Goal: Complete application form

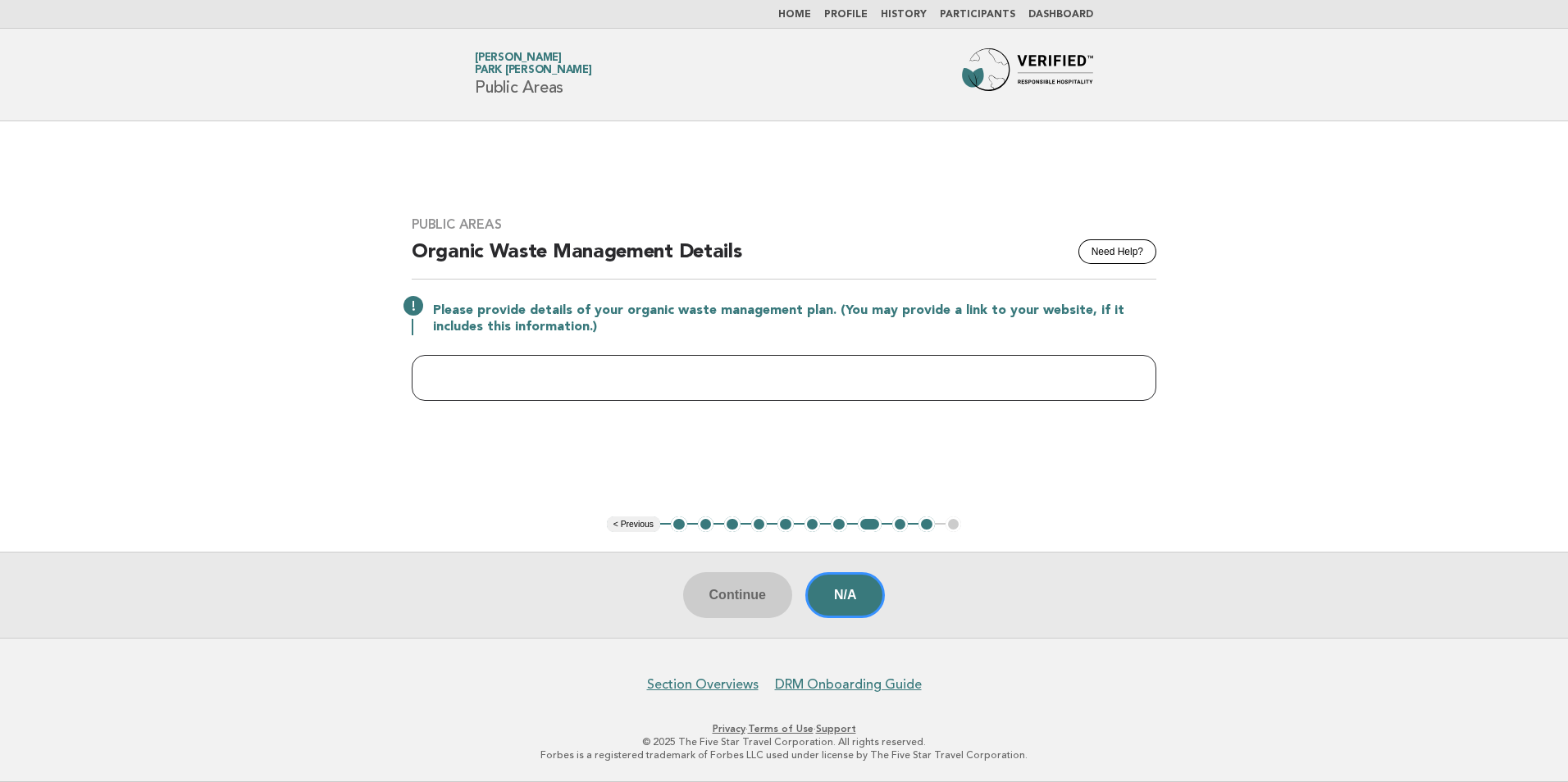
click at [528, 376] on input "text" at bounding box center [784, 377] width 744 height 46
paste input "**********"
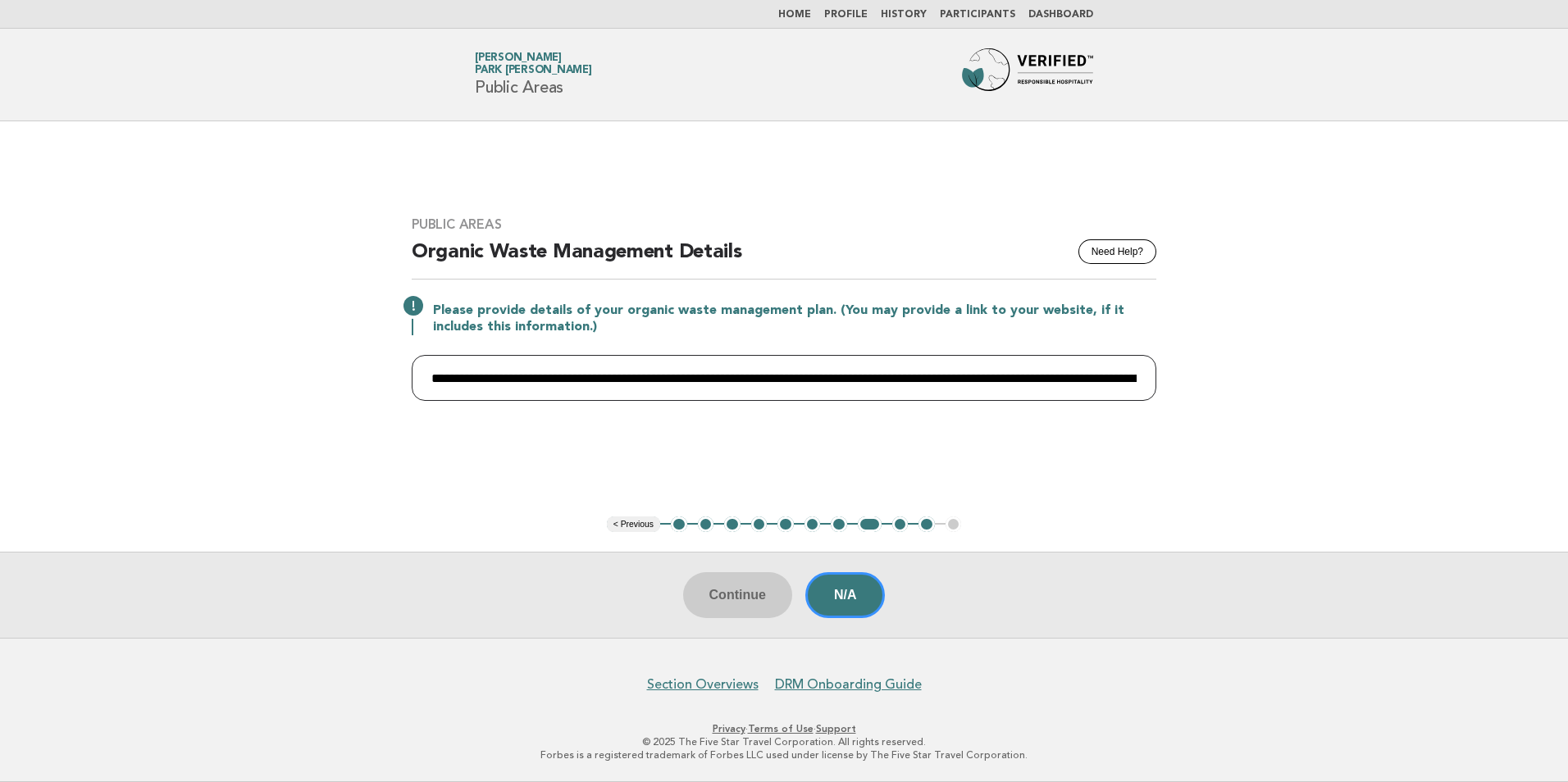
scroll to position [0, 2522]
click at [535, 382] on input "**********" at bounding box center [784, 377] width 744 height 46
type input "**********"
click at [737, 594] on button "Continue" at bounding box center [738, 595] width 109 height 46
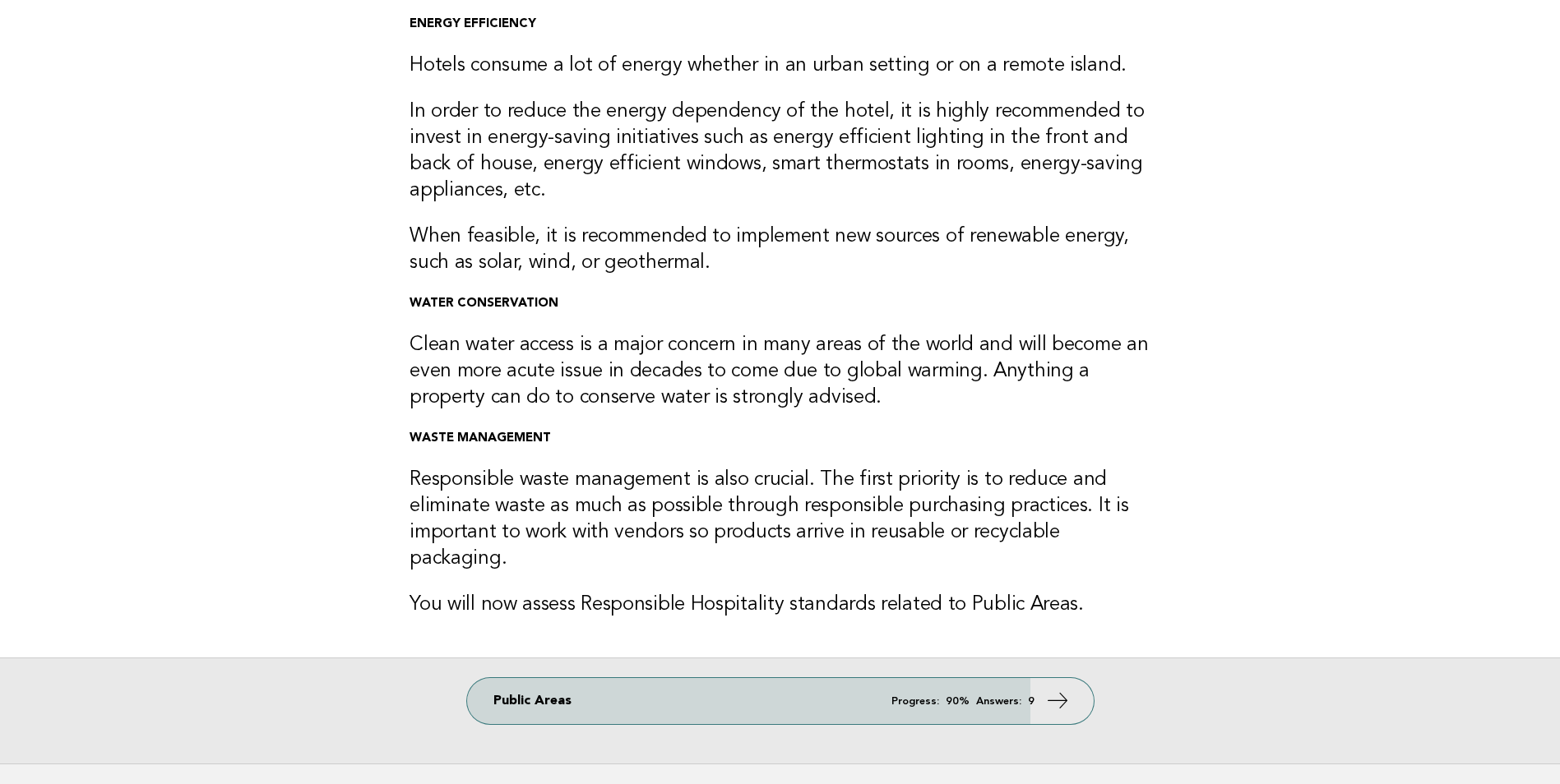
scroll to position [222, 0]
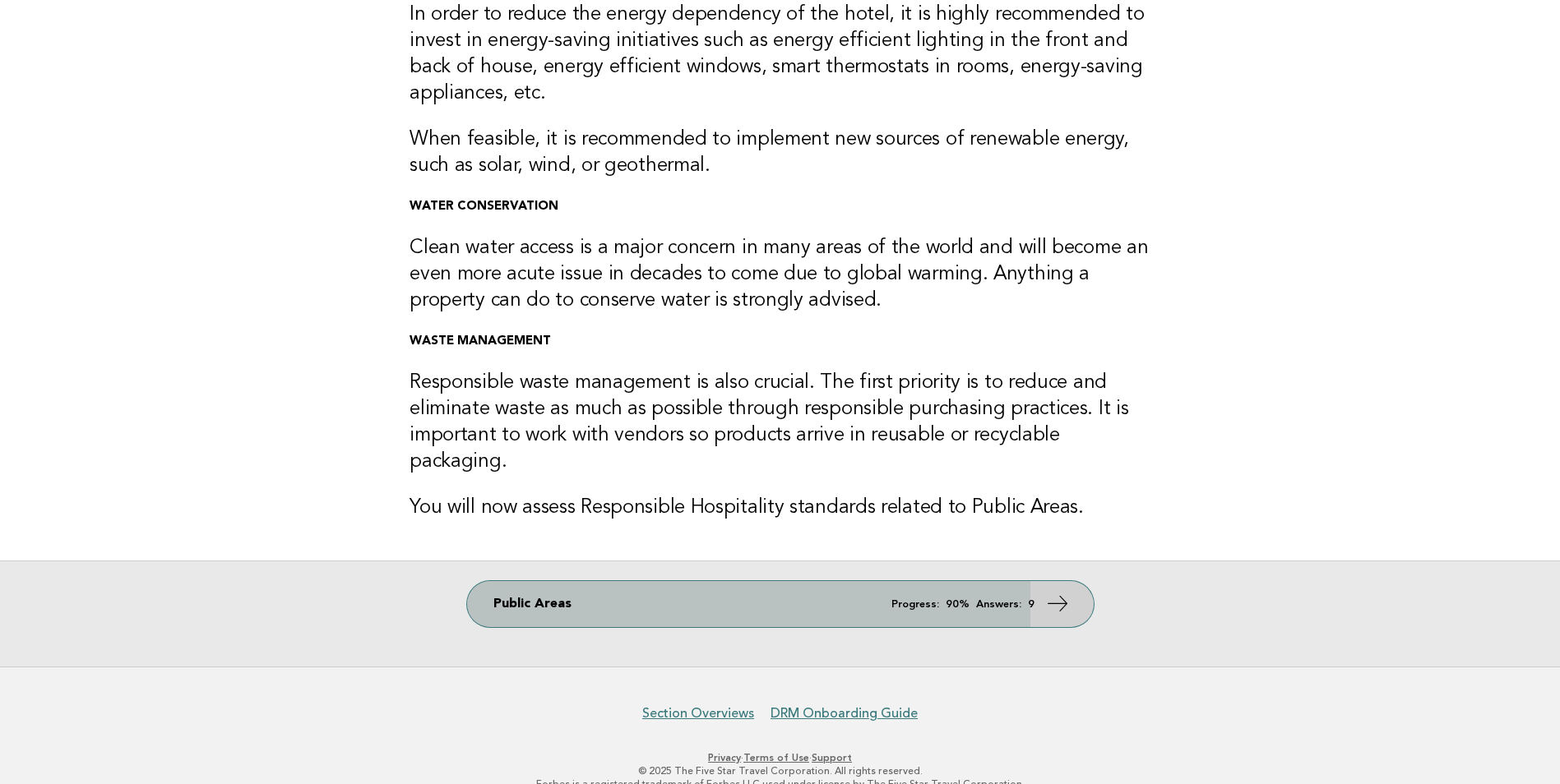
click at [1058, 592] on icon at bounding box center [1058, 604] width 24 height 24
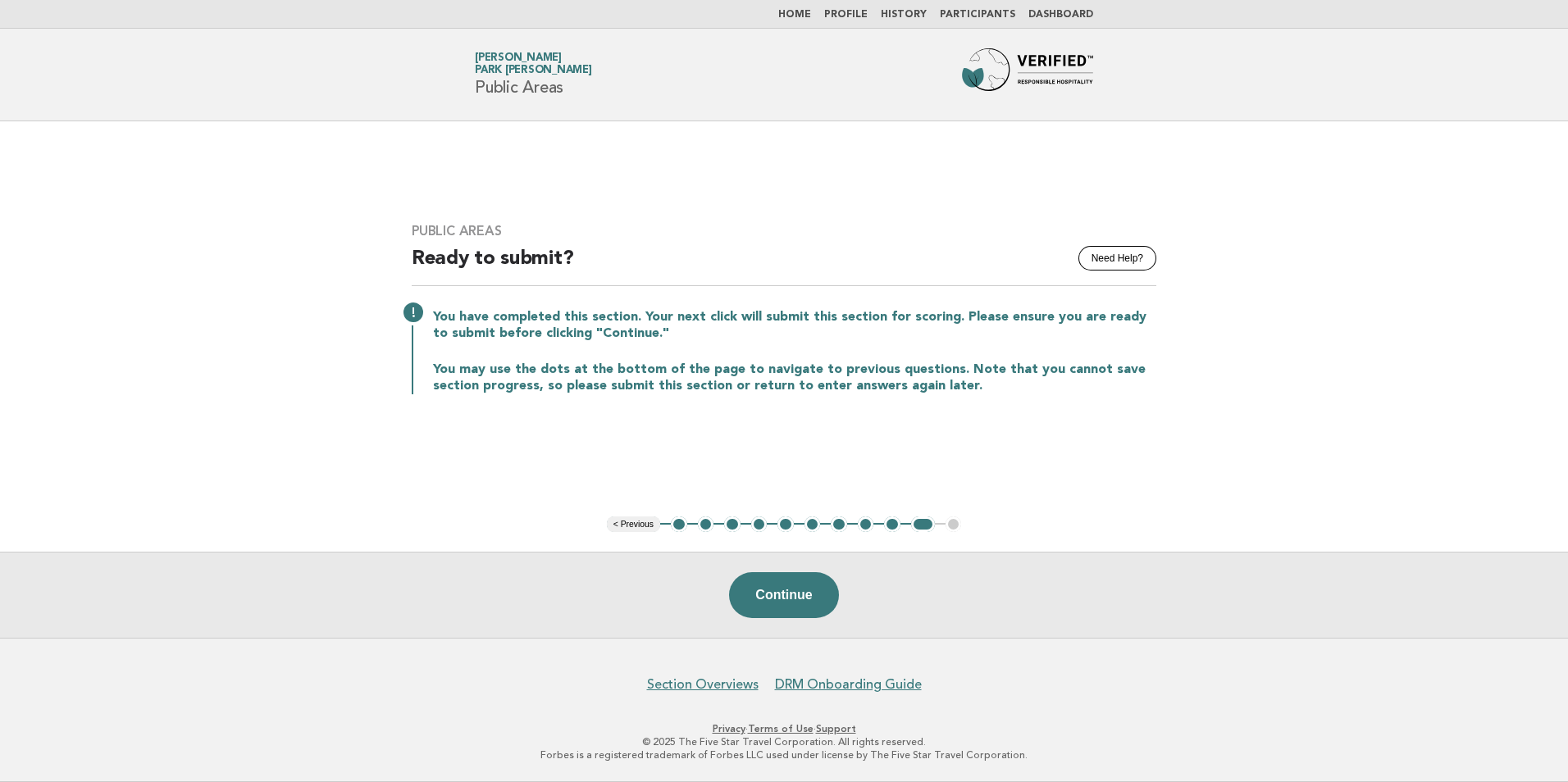
click at [891, 527] on button "9" at bounding box center [892, 524] width 16 height 16
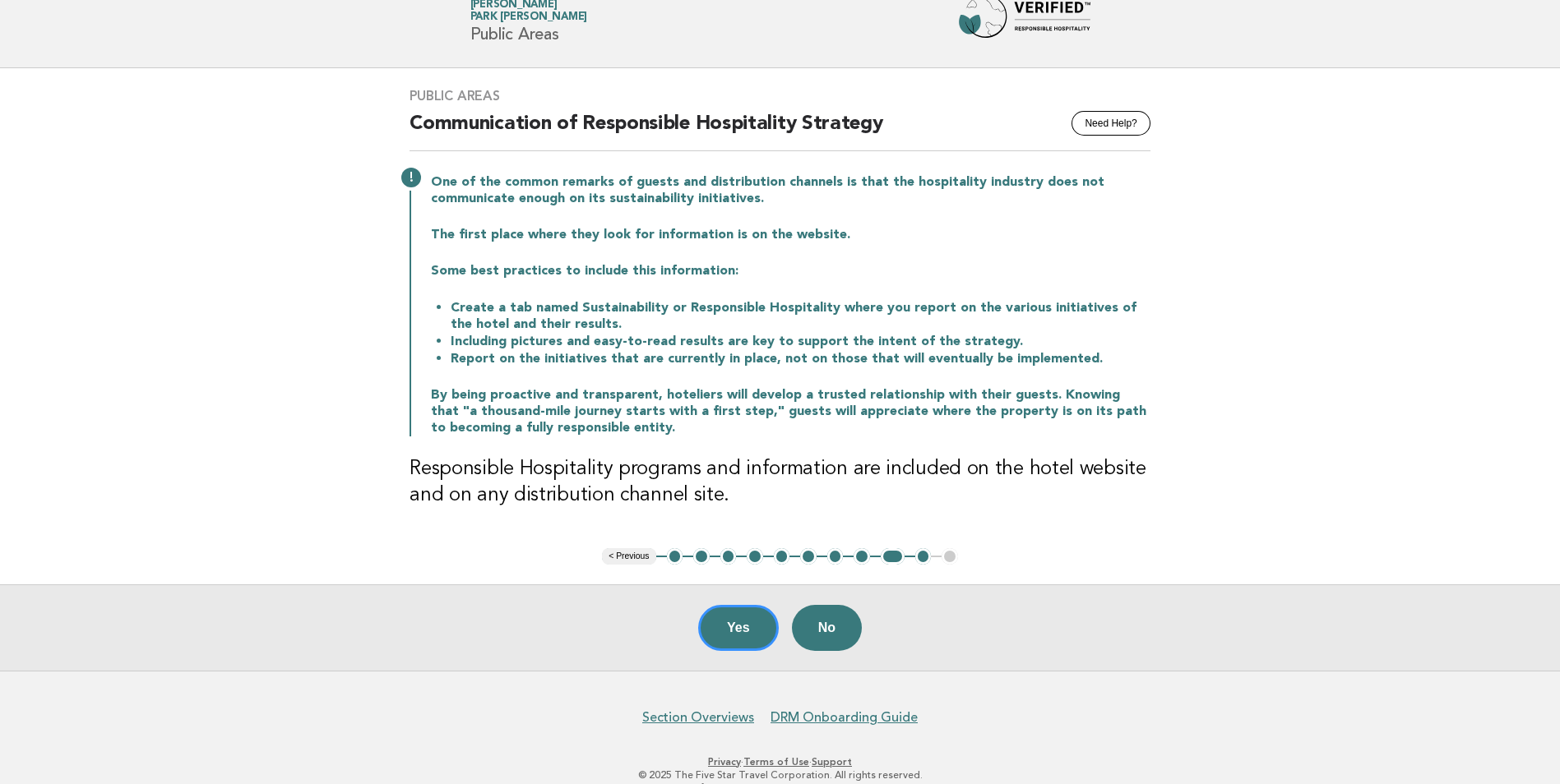
scroll to position [84, 0]
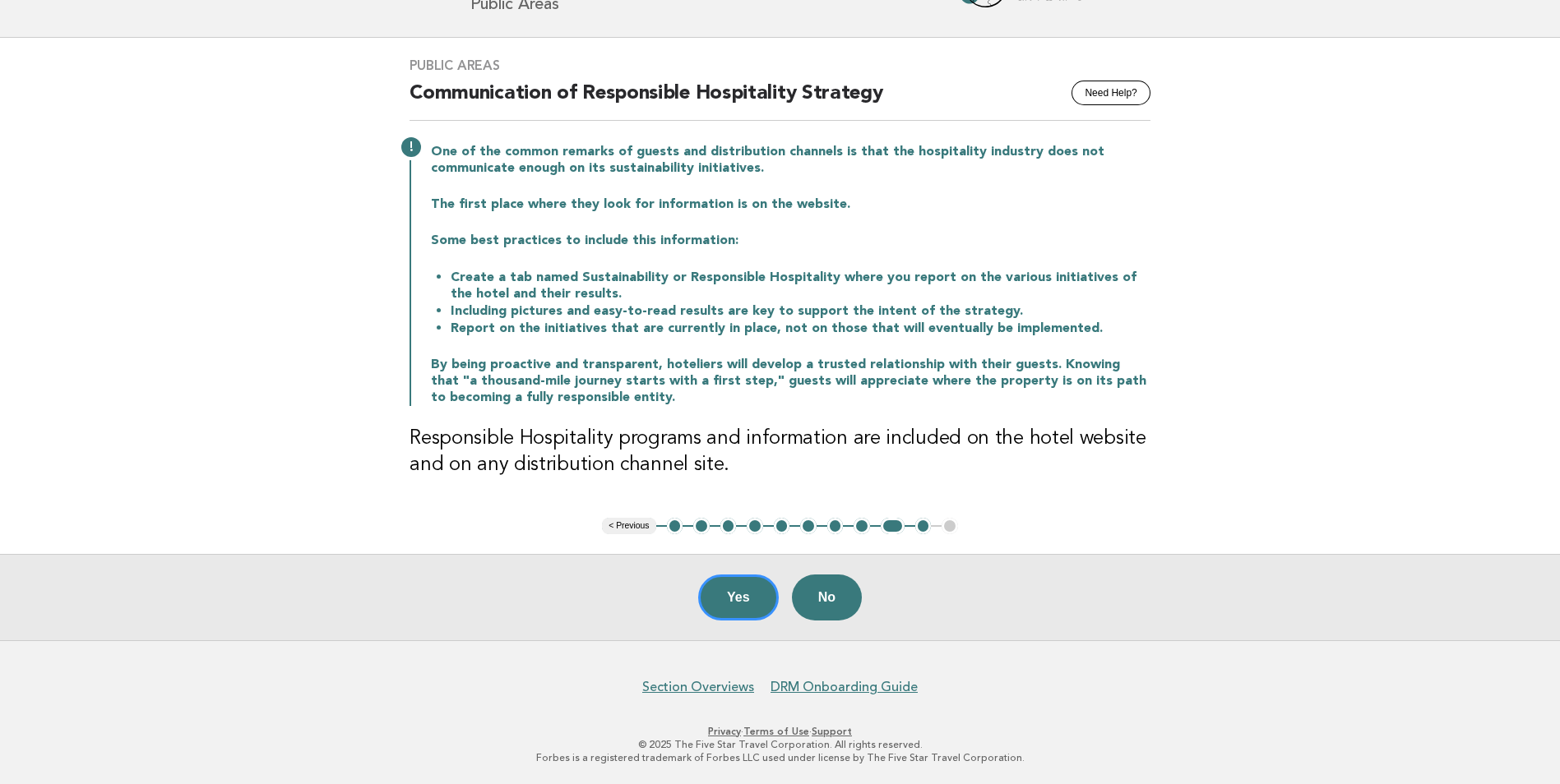
click at [863, 527] on button "8" at bounding box center [861, 526] width 16 height 16
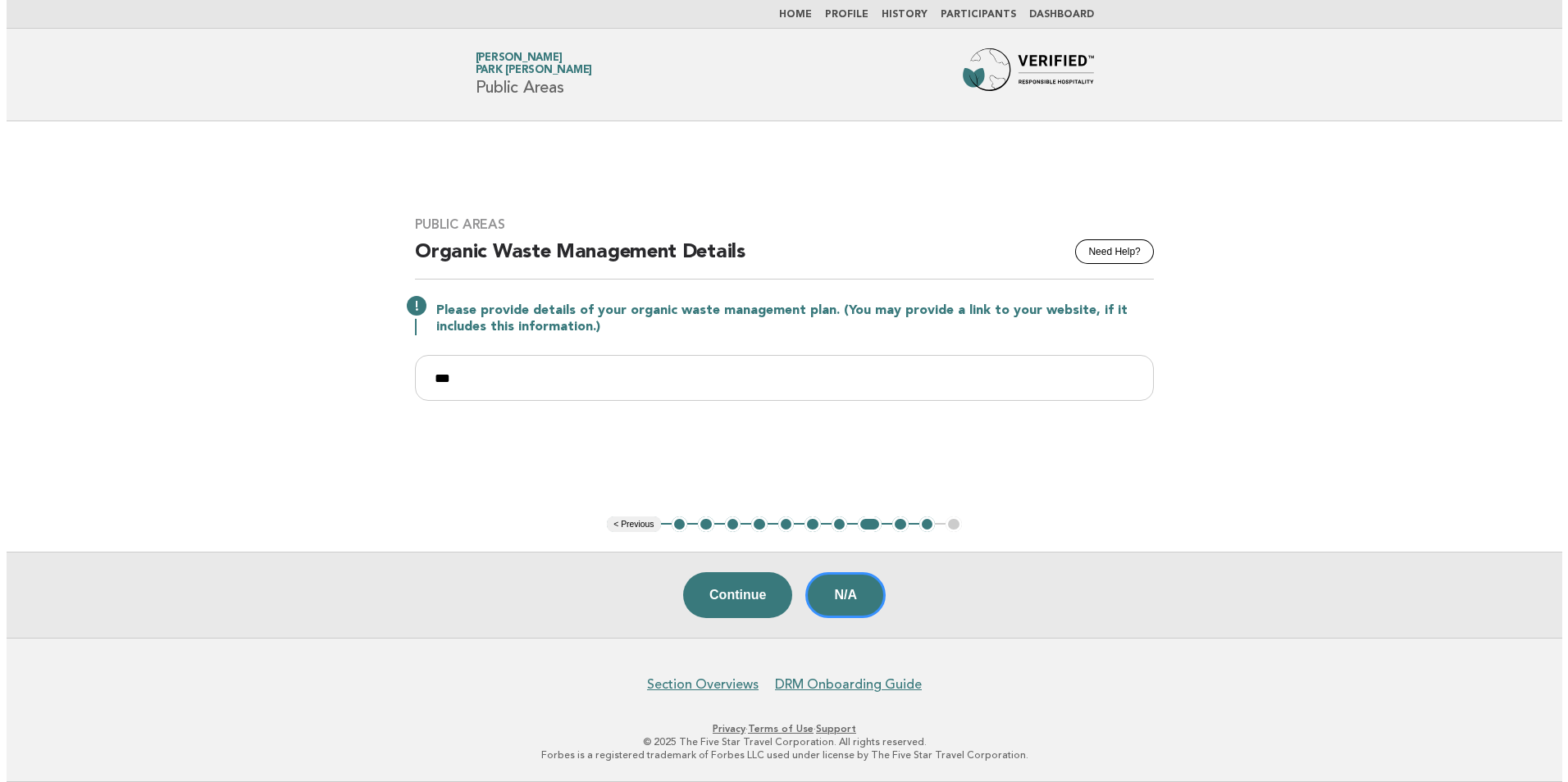
scroll to position [0, 0]
drag, startPoint x: 497, startPoint y: 384, endPoint x: 359, endPoint y: 380, distance: 138.1
click at [359, 380] on main "Public Areas Need Help? Organic Waste Management Details Please provide details…" at bounding box center [784, 379] width 1568 height 516
paste input "**********"
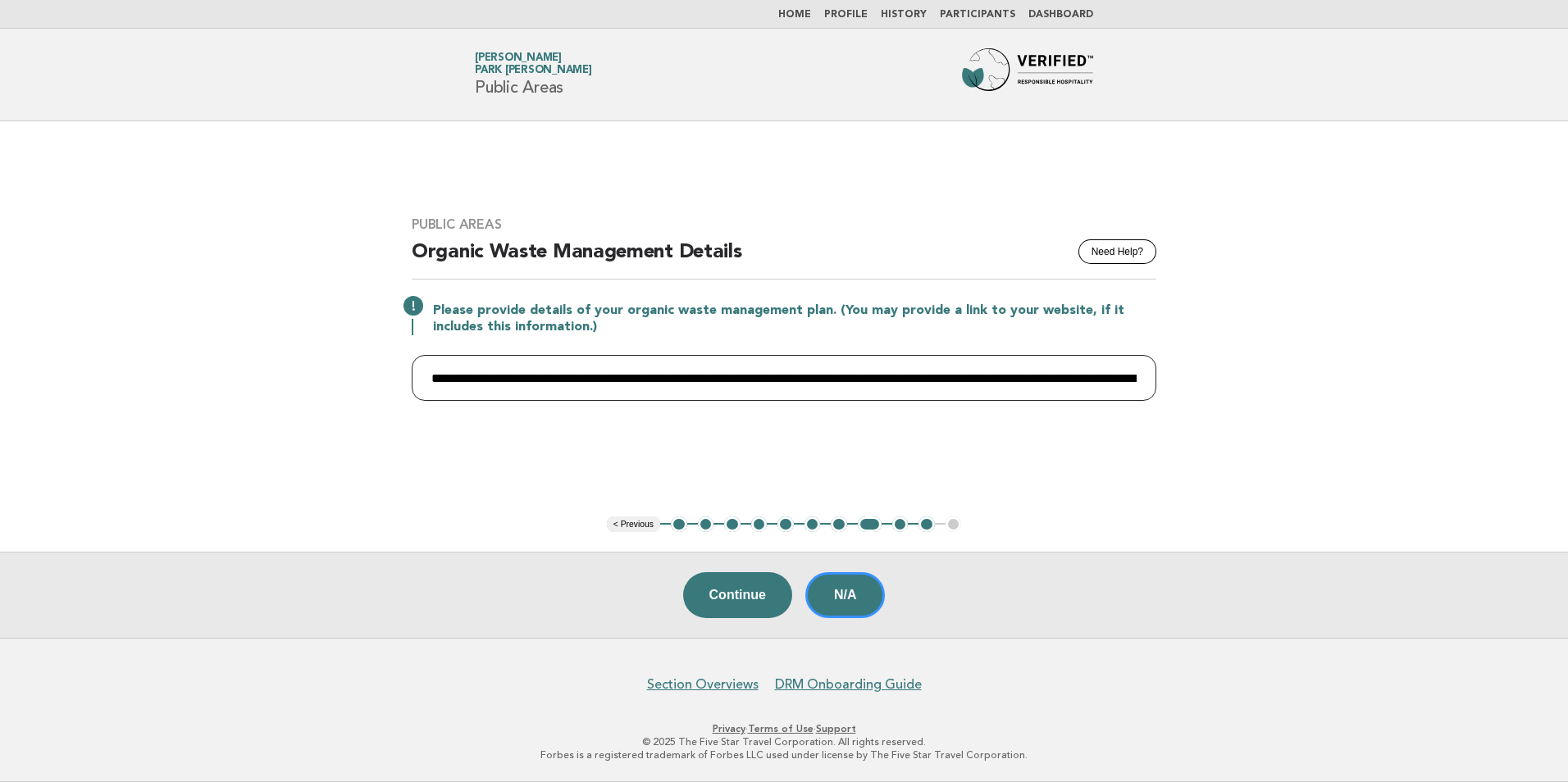
scroll to position [0, 2522]
type input "**********"
click at [724, 590] on button "Continue" at bounding box center [738, 595] width 109 height 46
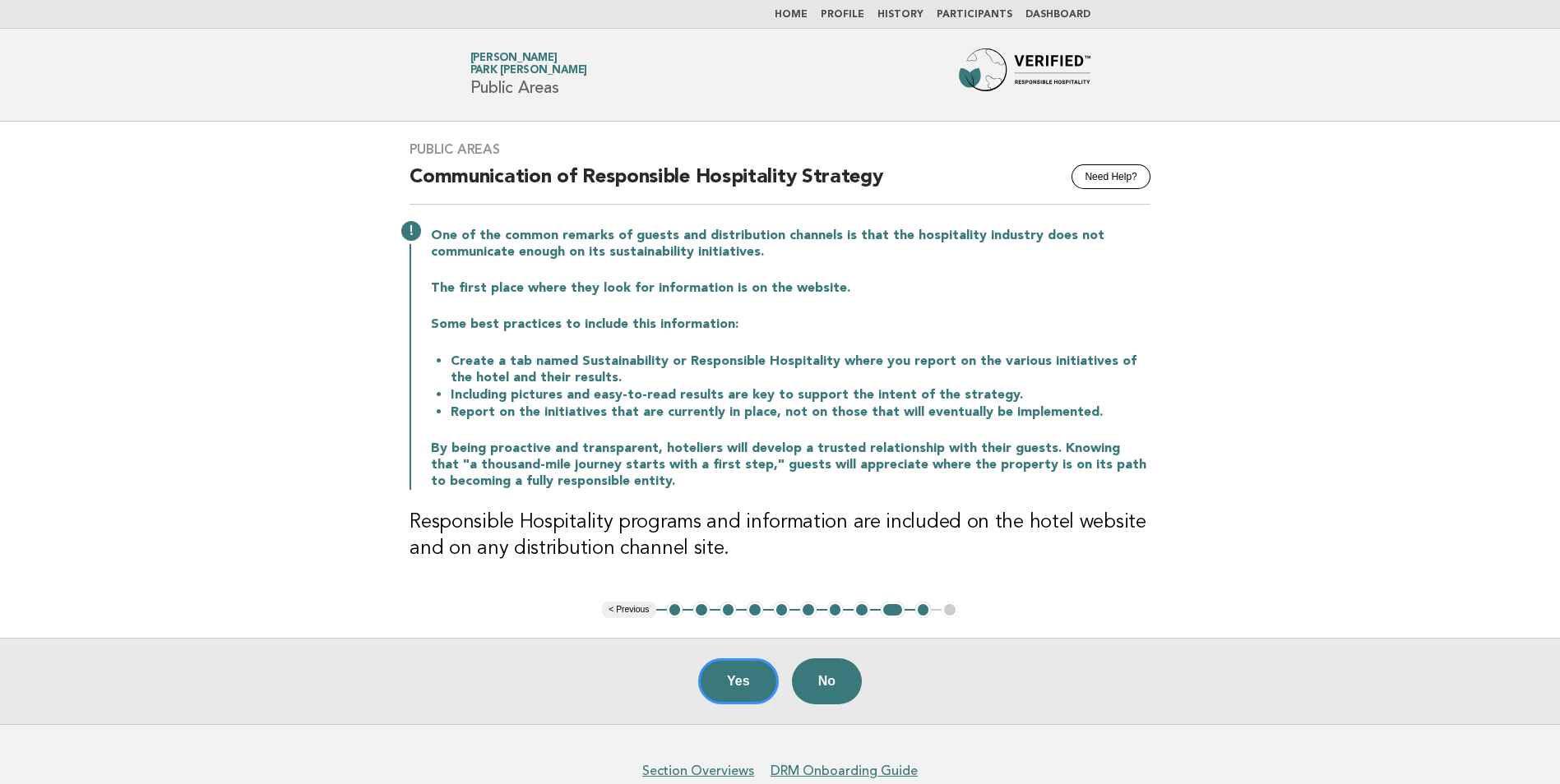
click at [678, 613] on button "1" at bounding box center [675, 609] width 16 height 16
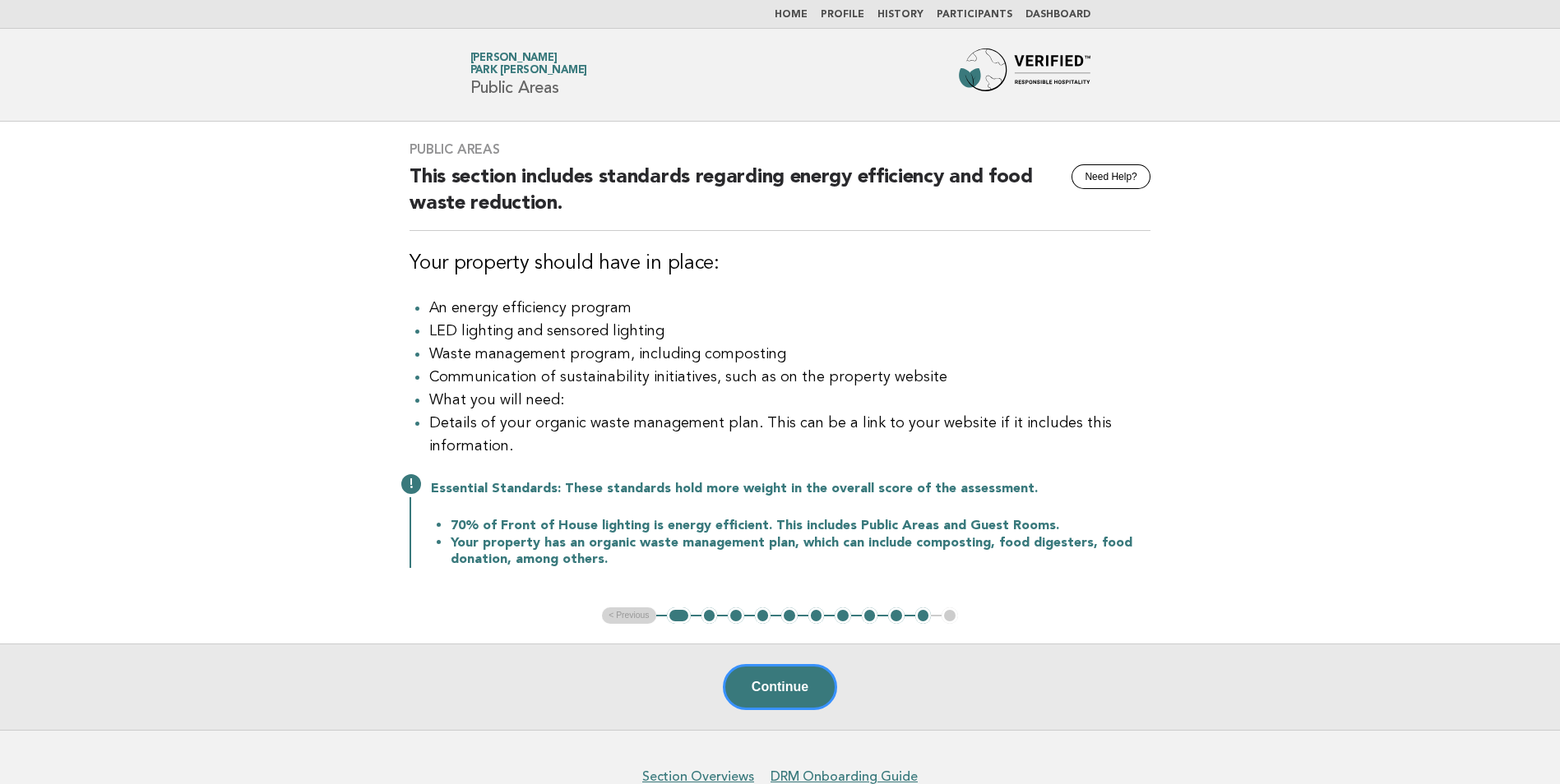
click at [710, 621] on button "2" at bounding box center [709, 615] width 16 height 16
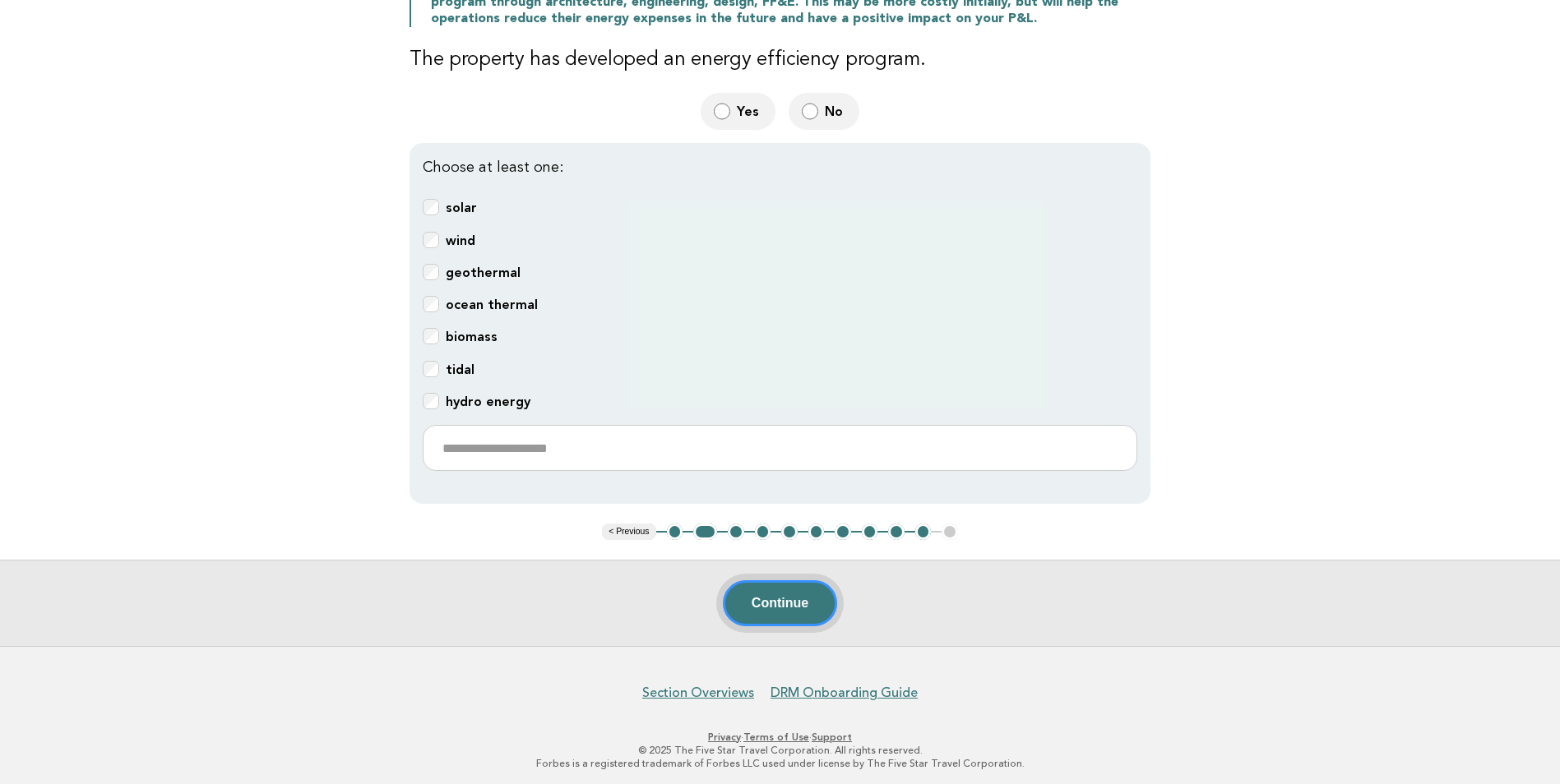
click at [759, 601] on button "Continue" at bounding box center [780, 603] width 115 height 46
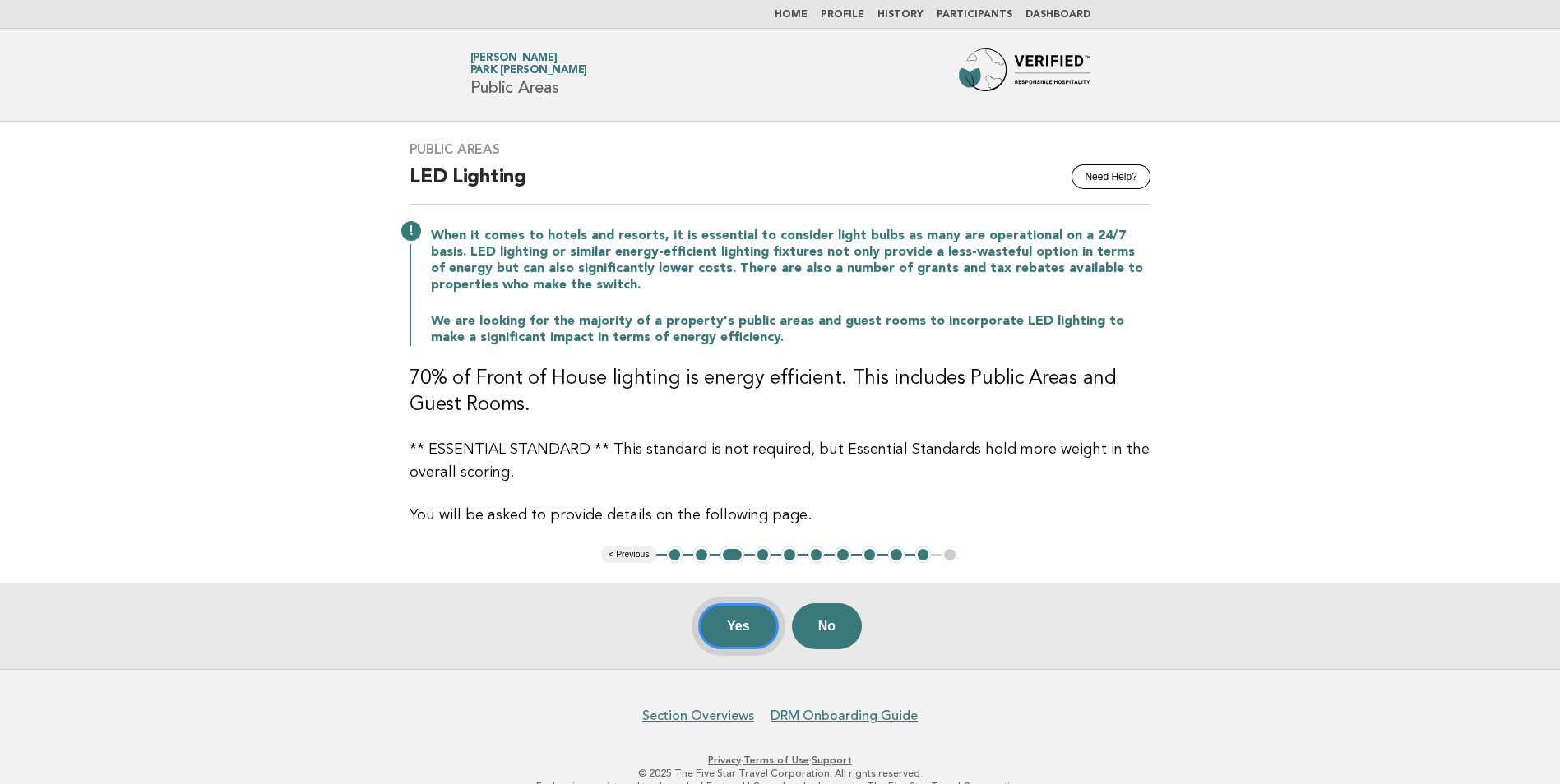
click at [733, 631] on button "Yes" at bounding box center [739, 625] width 81 height 46
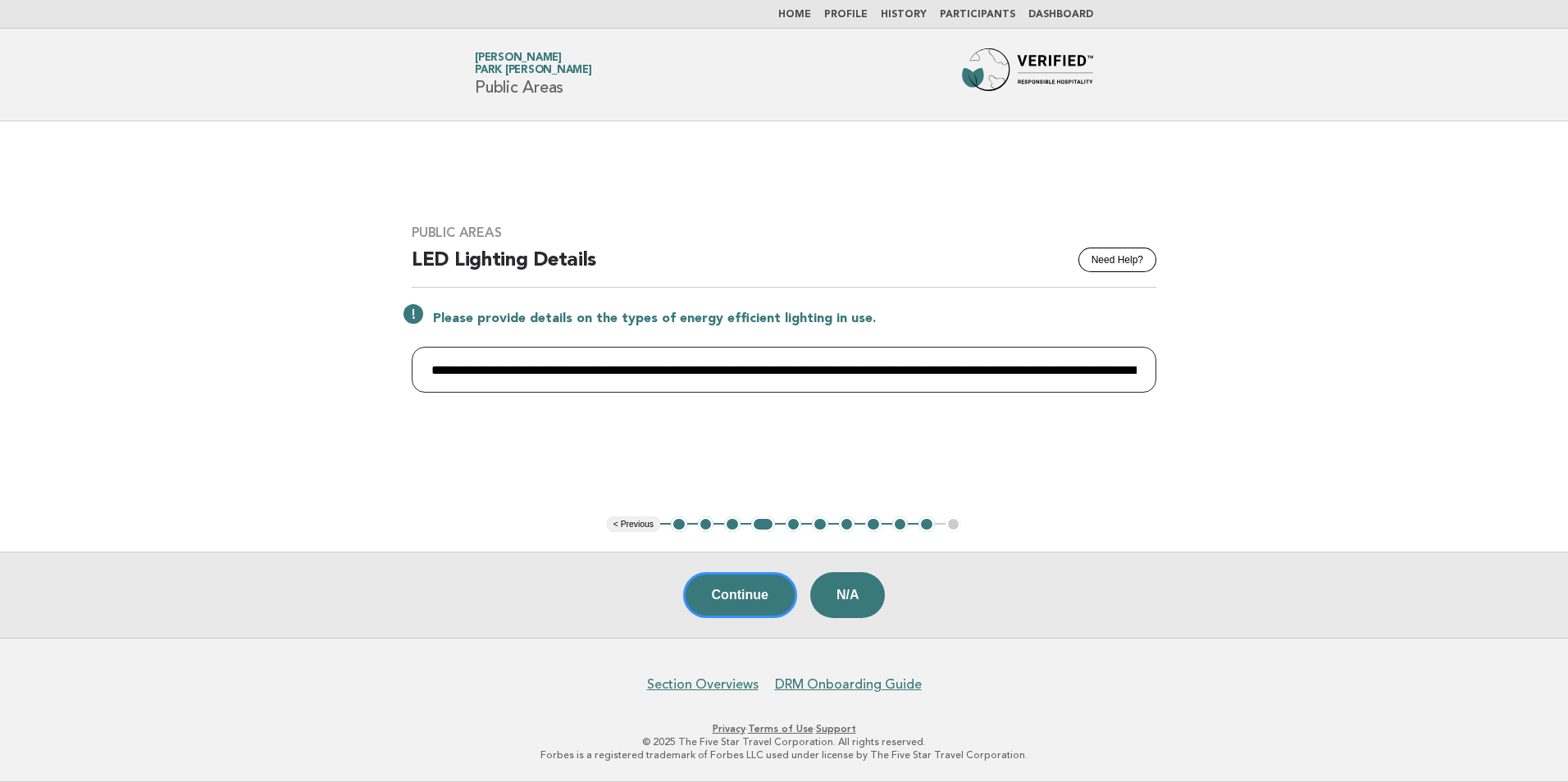
click at [432, 369] on input "**********" at bounding box center [784, 370] width 744 height 46
click at [733, 602] on button "Continue" at bounding box center [740, 595] width 114 height 46
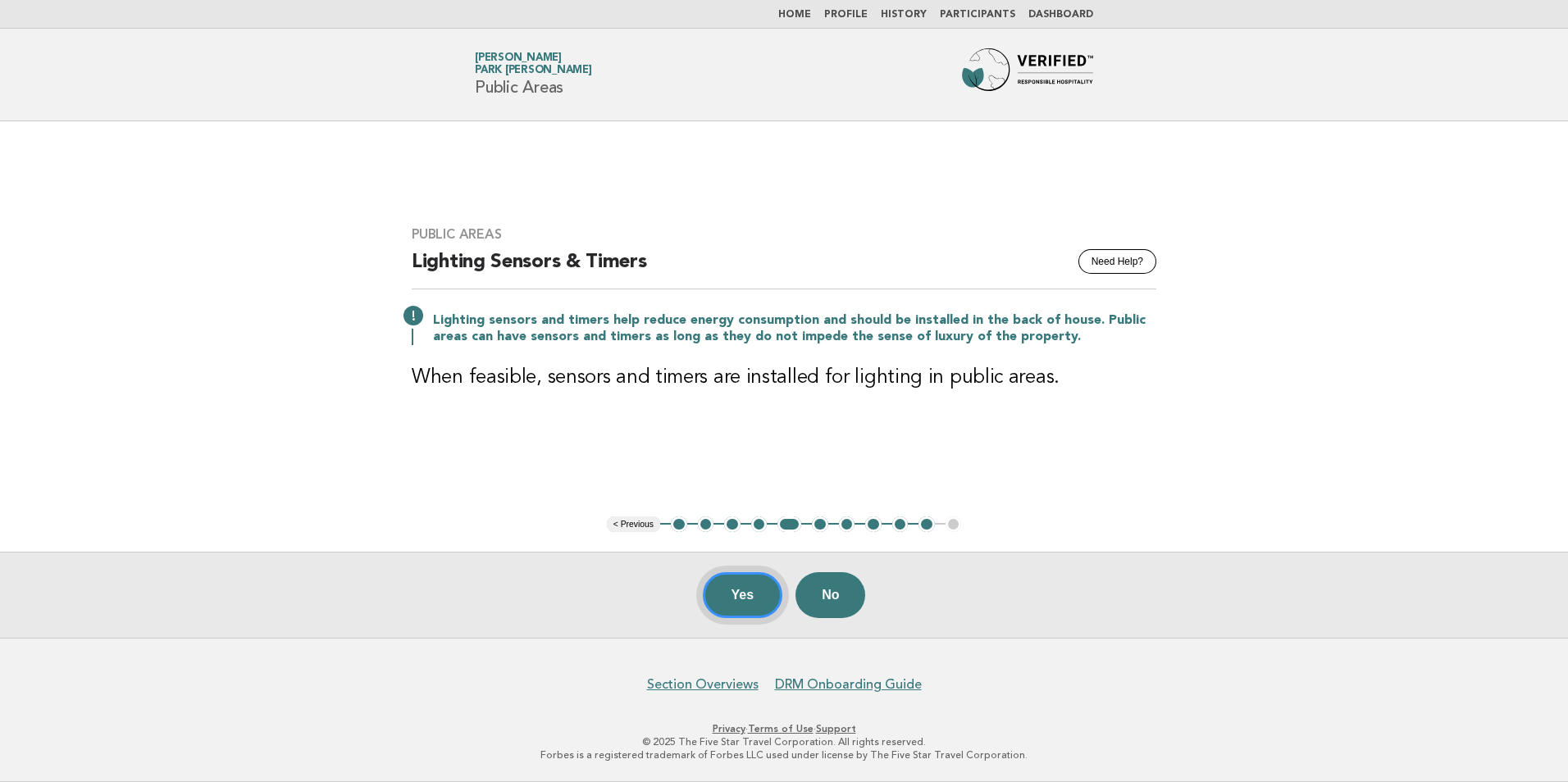
click at [741, 602] on button "Yes" at bounding box center [744, 595] width 81 height 46
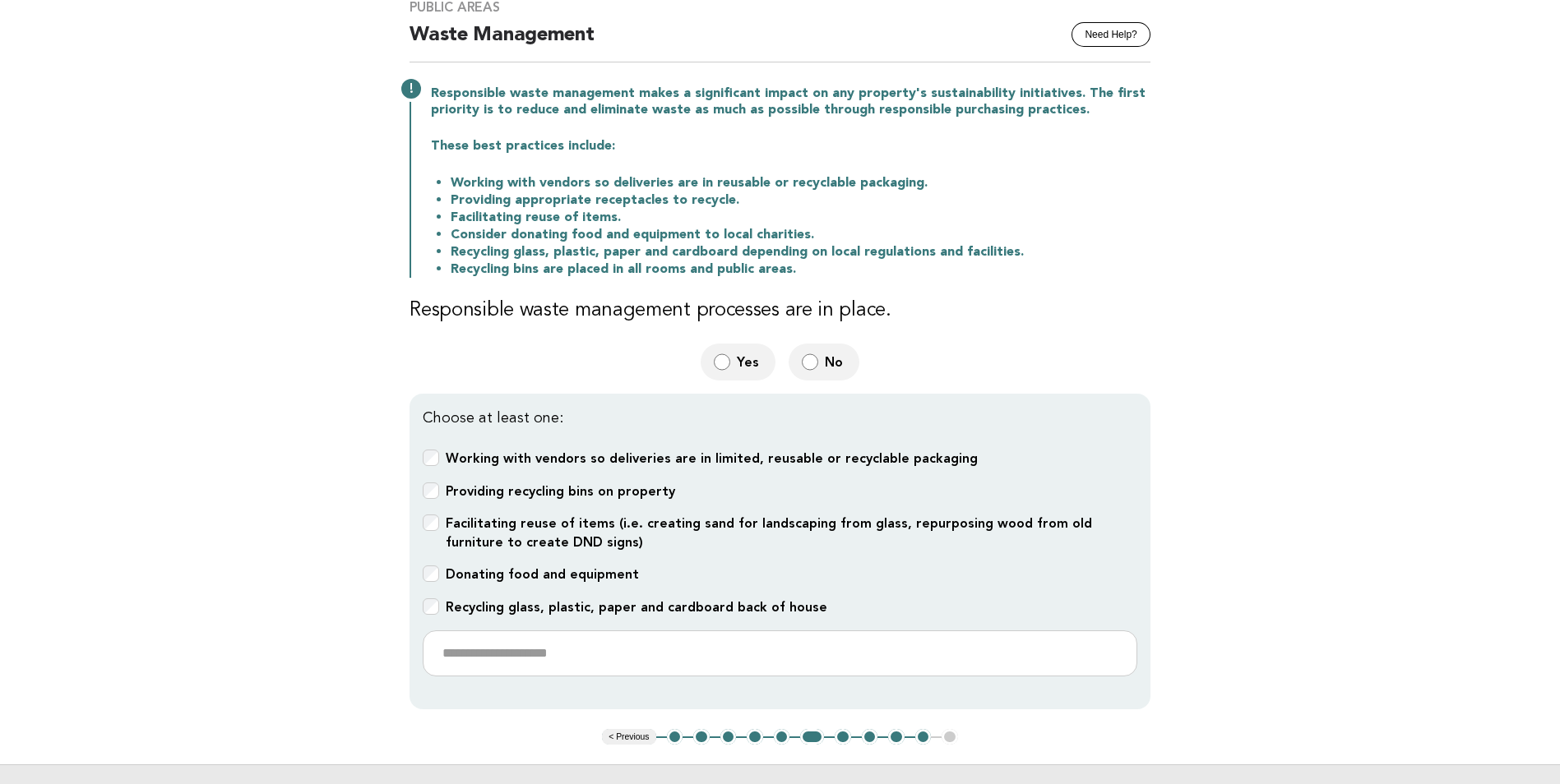
scroll to position [165, 0]
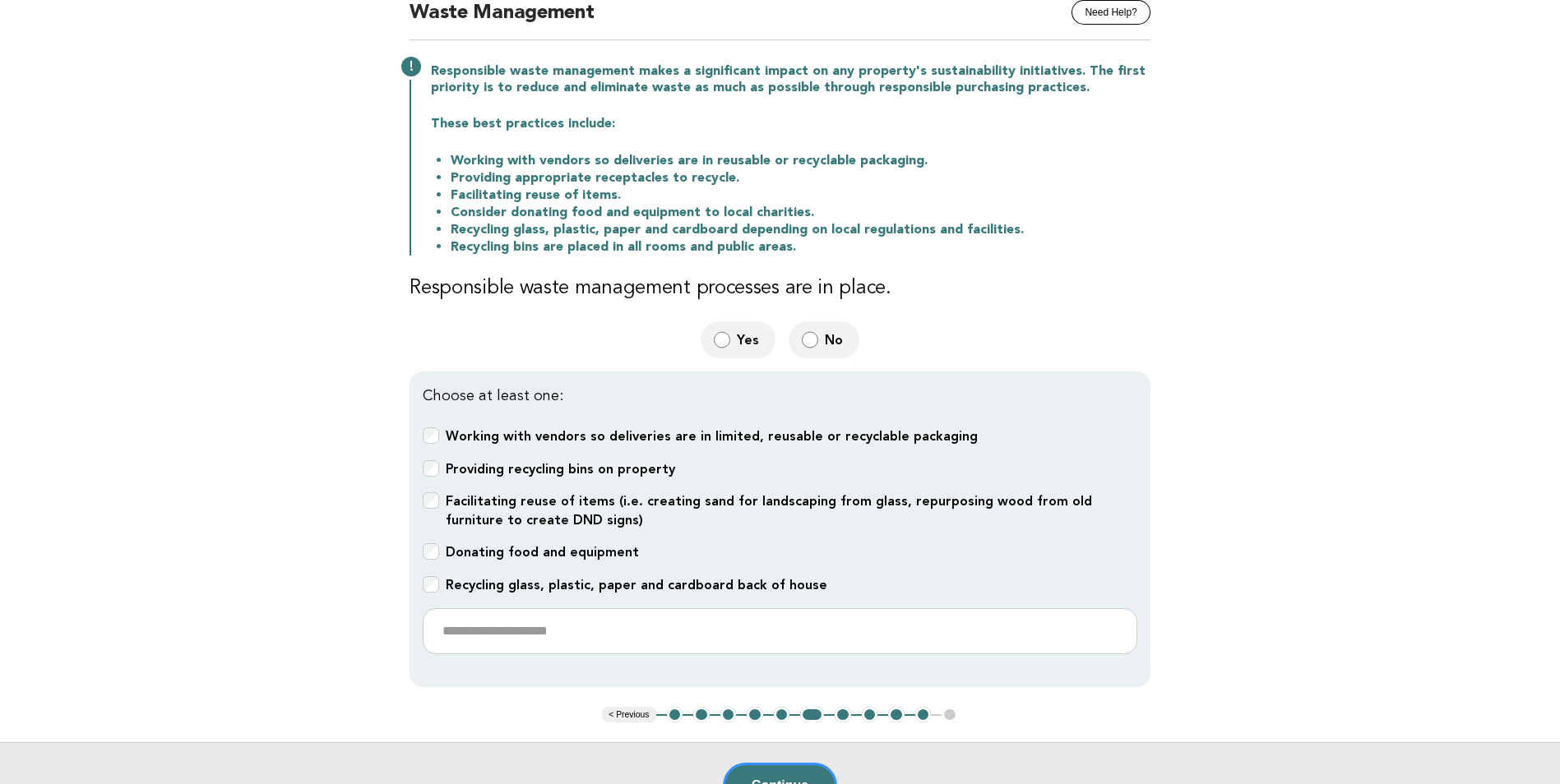
click at [438, 470] on div "Providing recycling bins on property" at bounding box center [779, 470] width 714 height 19
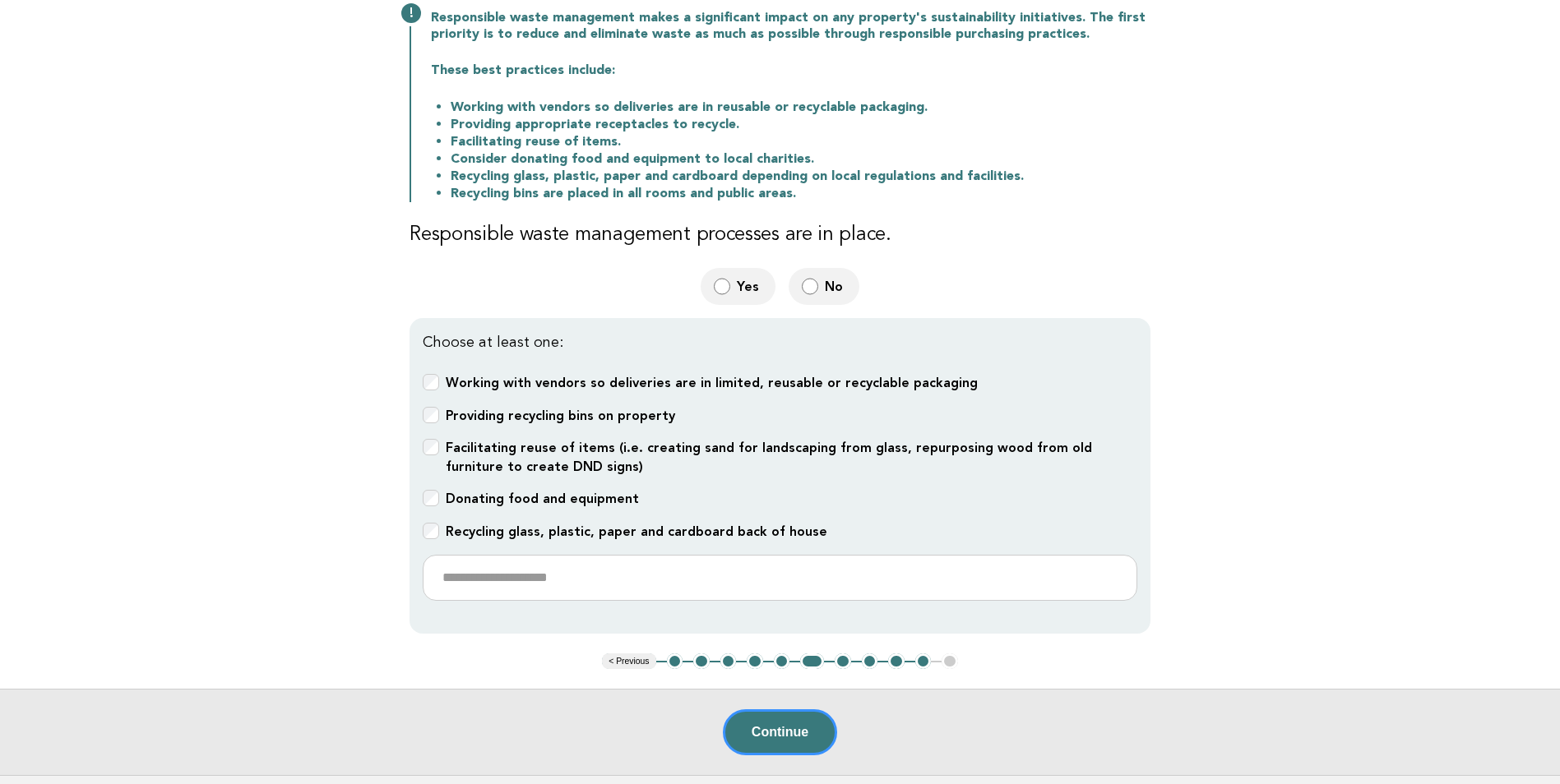
scroll to position [246, 0]
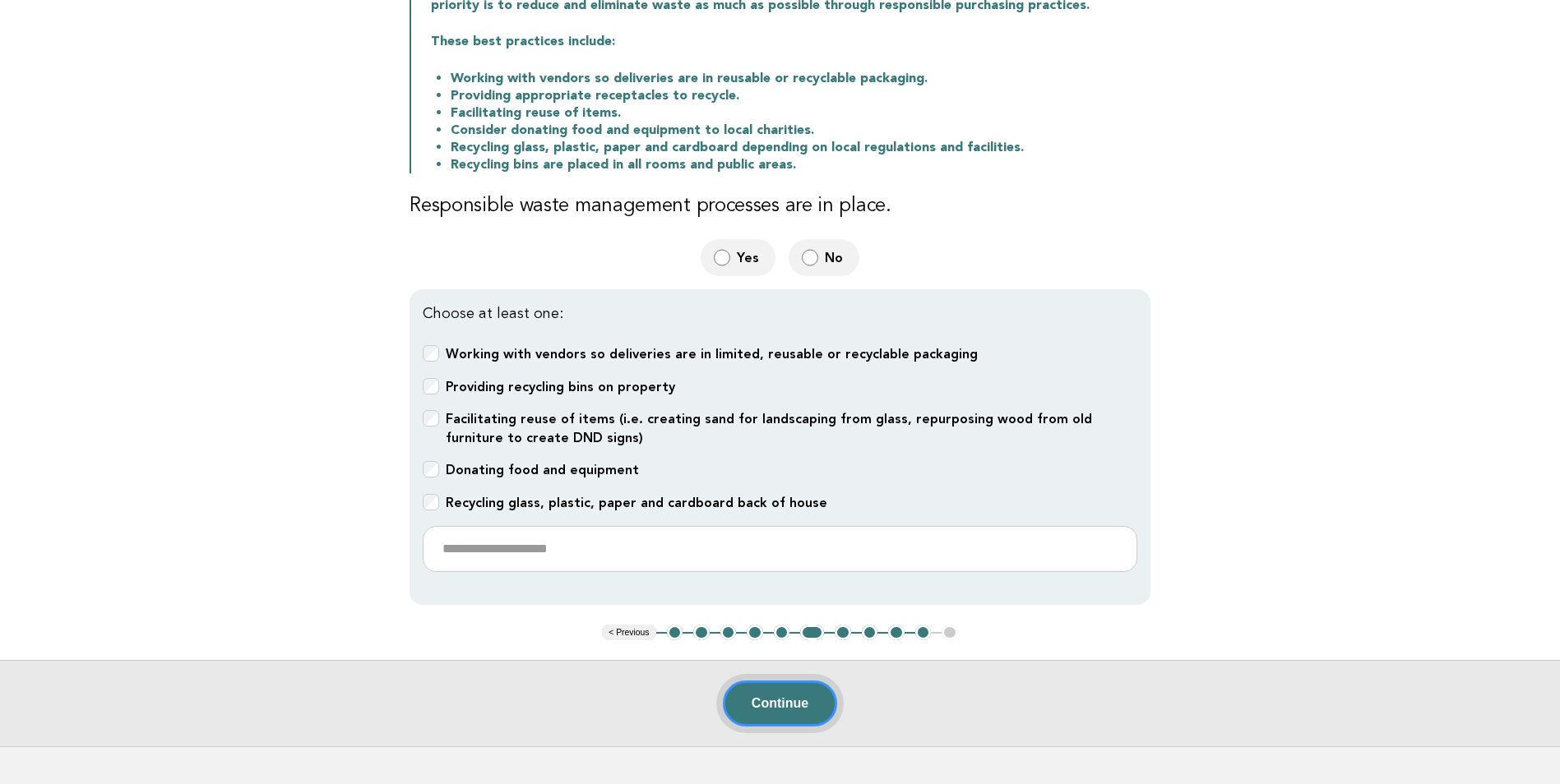
click at [798, 704] on button "Continue" at bounding box center [780, 703] width 115 height 46
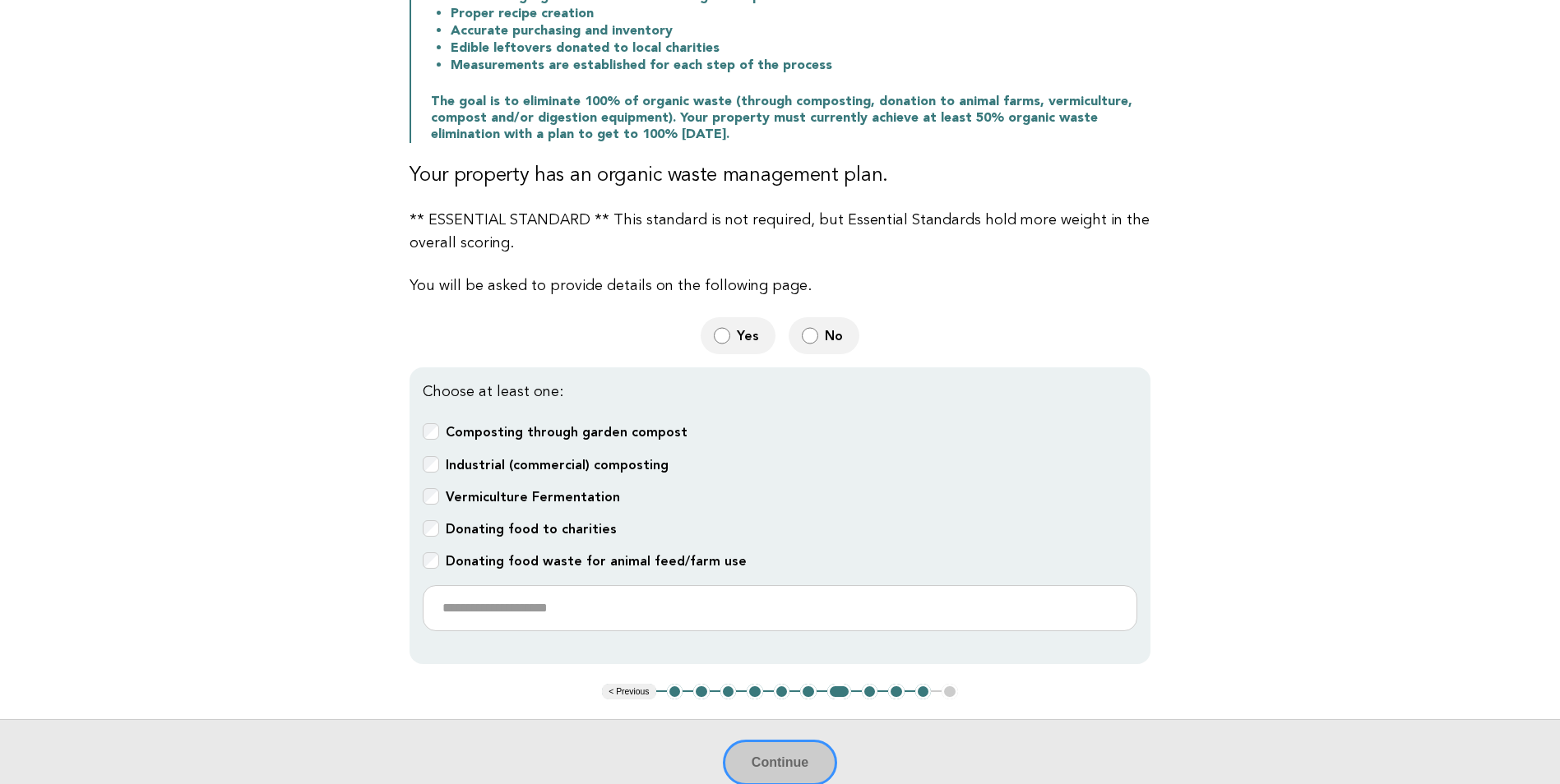
scroll to position [411, 0]
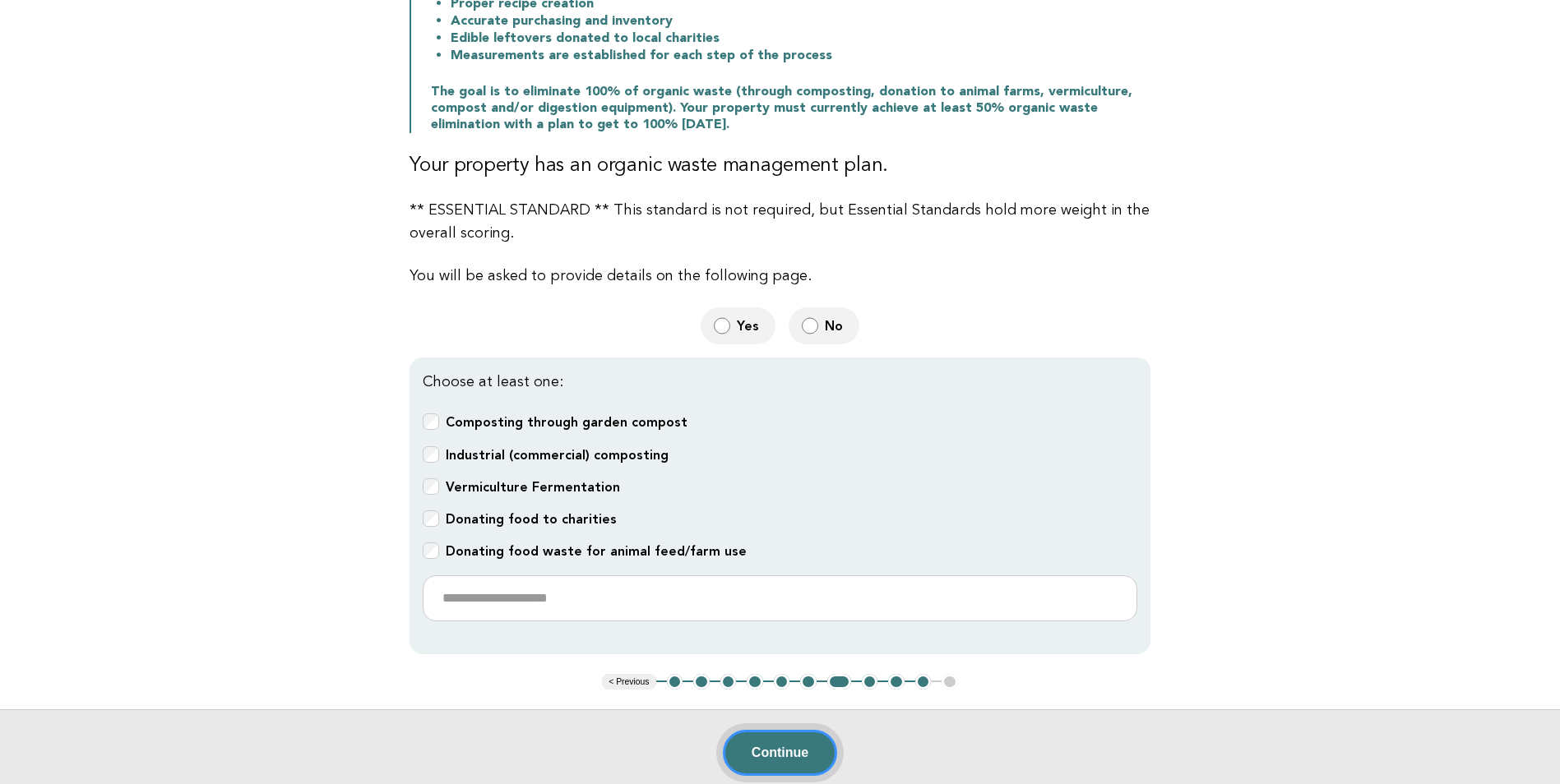
click at [784, 755] on button "Continue" at bounding box center [780, 752] width 115 height 46
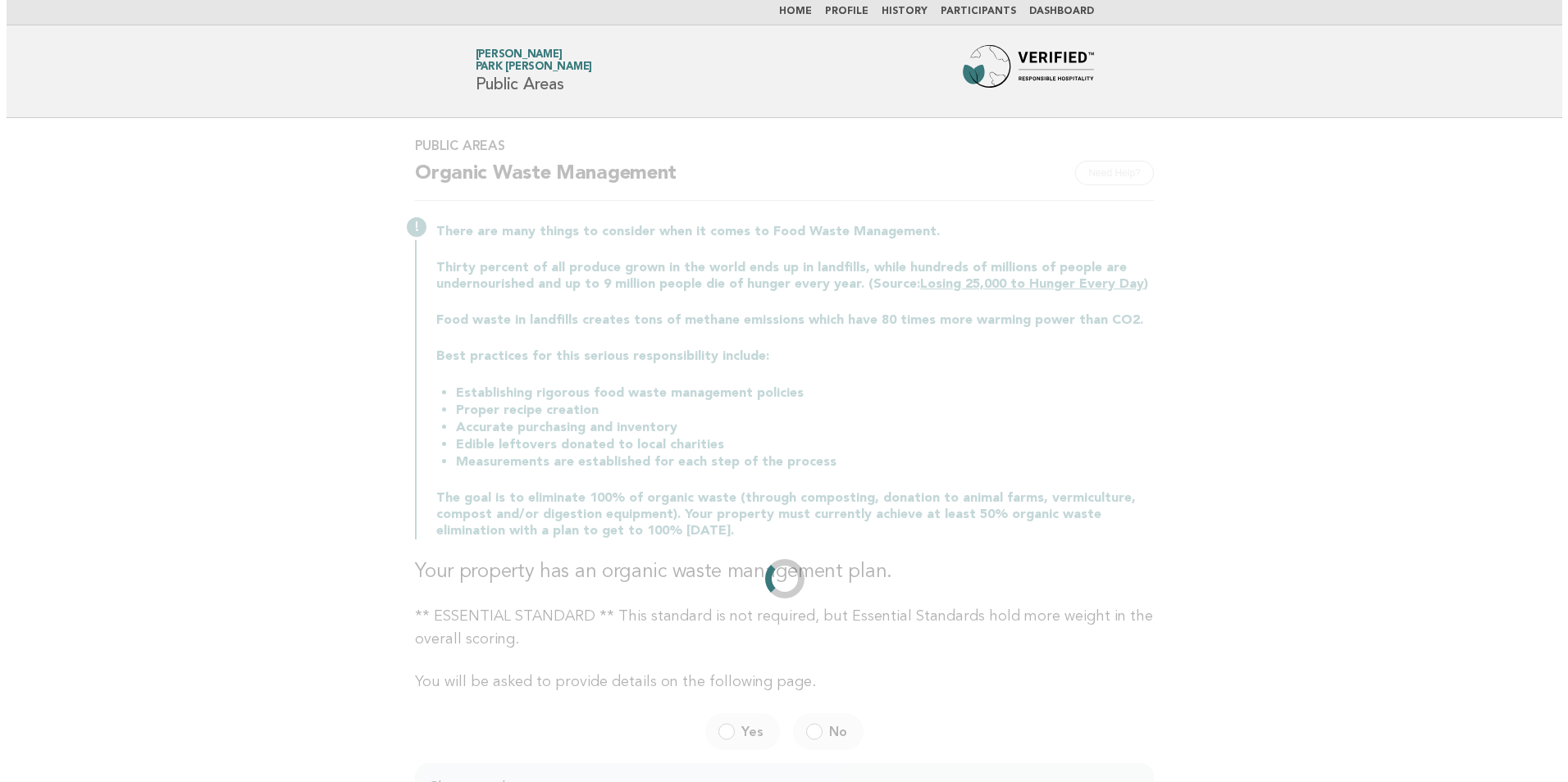
scroll to position [0, 0]
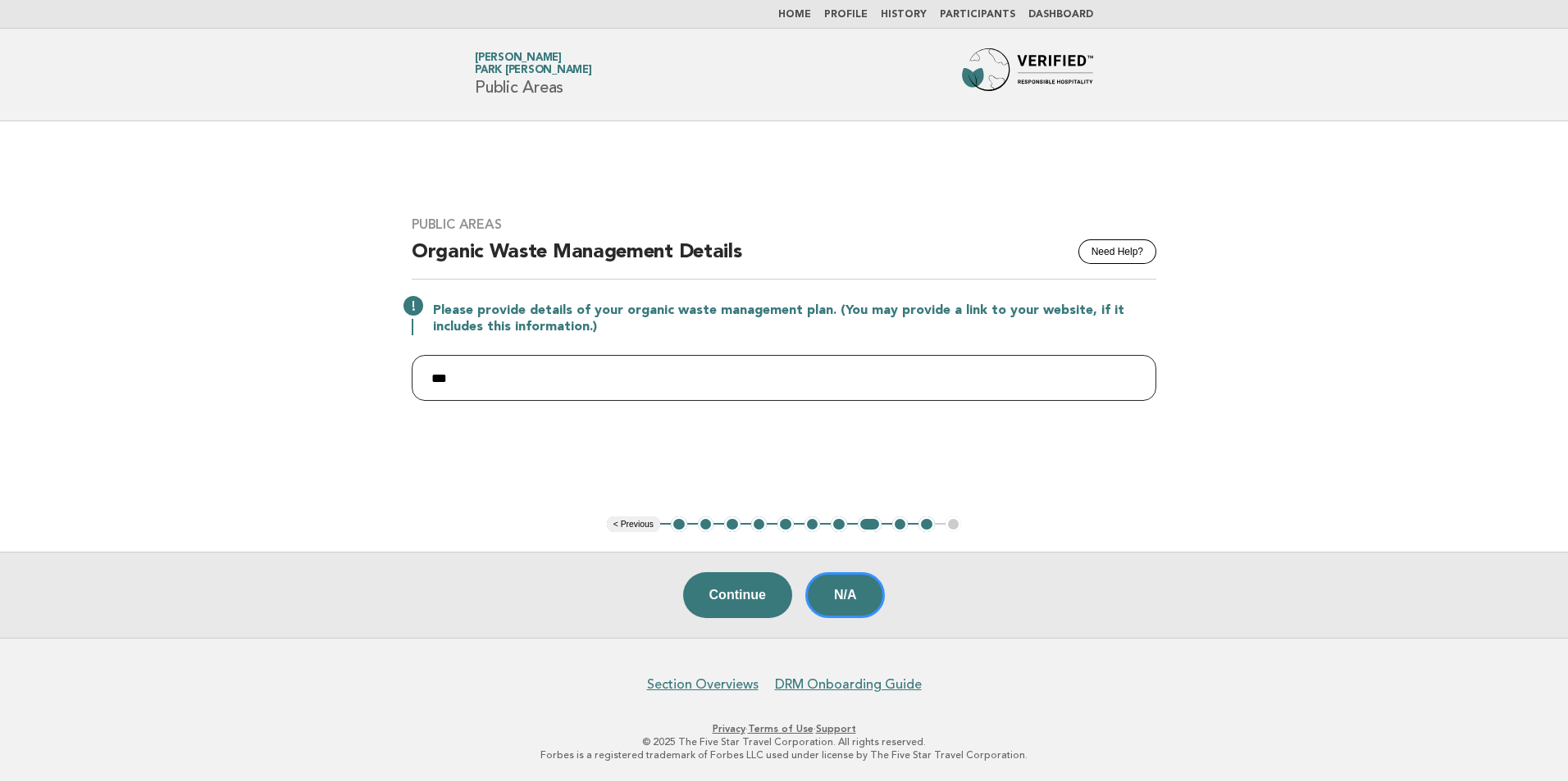
drag, startPoint x: 486, startPoint y: 374, endPoint x: 385, endPoint y: 377, distance: 101.0
click at [385, 377] on main "Public Areas Need Help? Organic Waste Management Details Please provide details…" at bounding box center [784, 379] width 1568 height 516
paste input "**********"
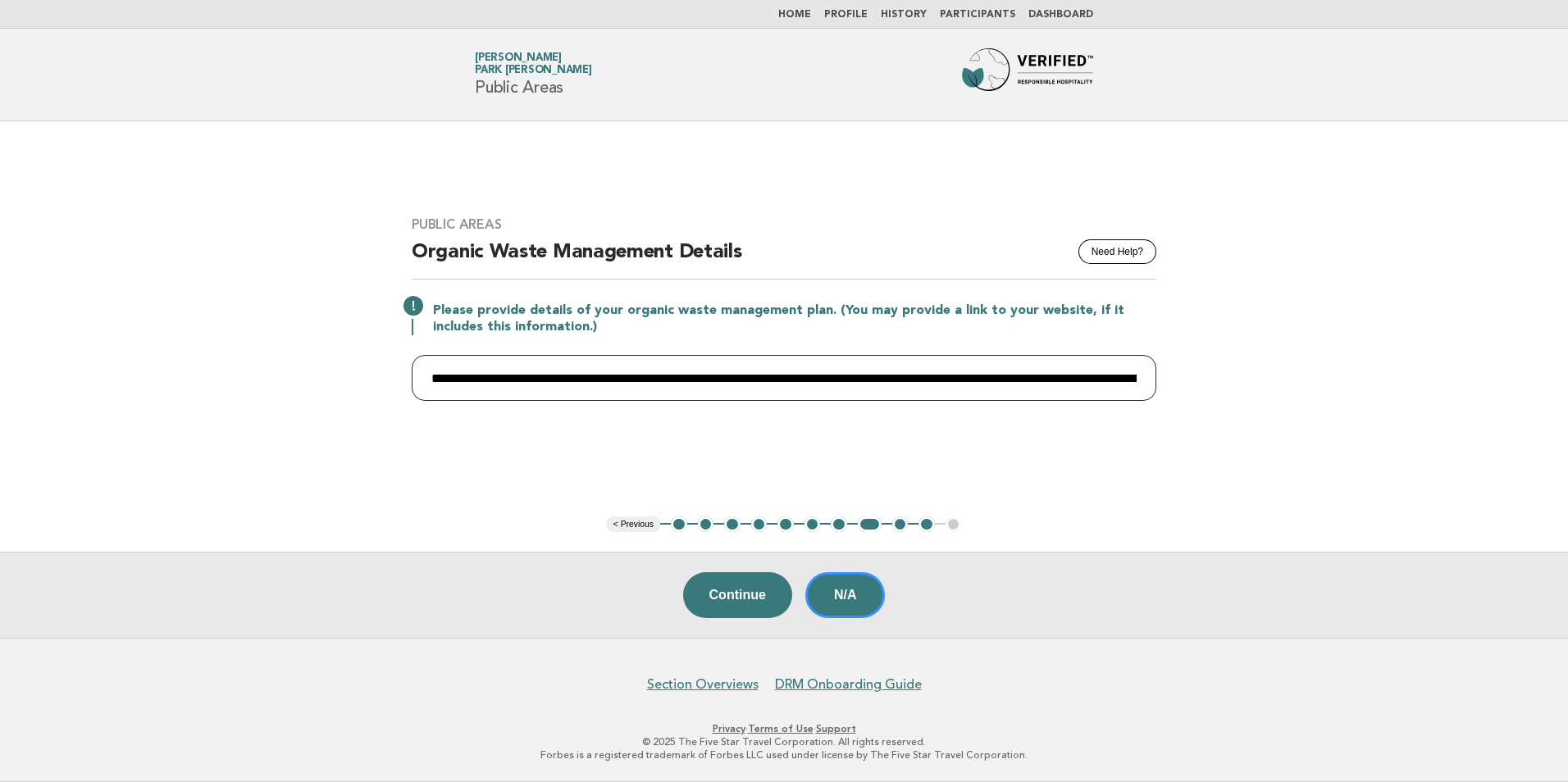
scroll to position [0, 2522]
type input "**********"
click at [726, 596] on button "Continue" at bounding box center [738, 595] width 109 height 46
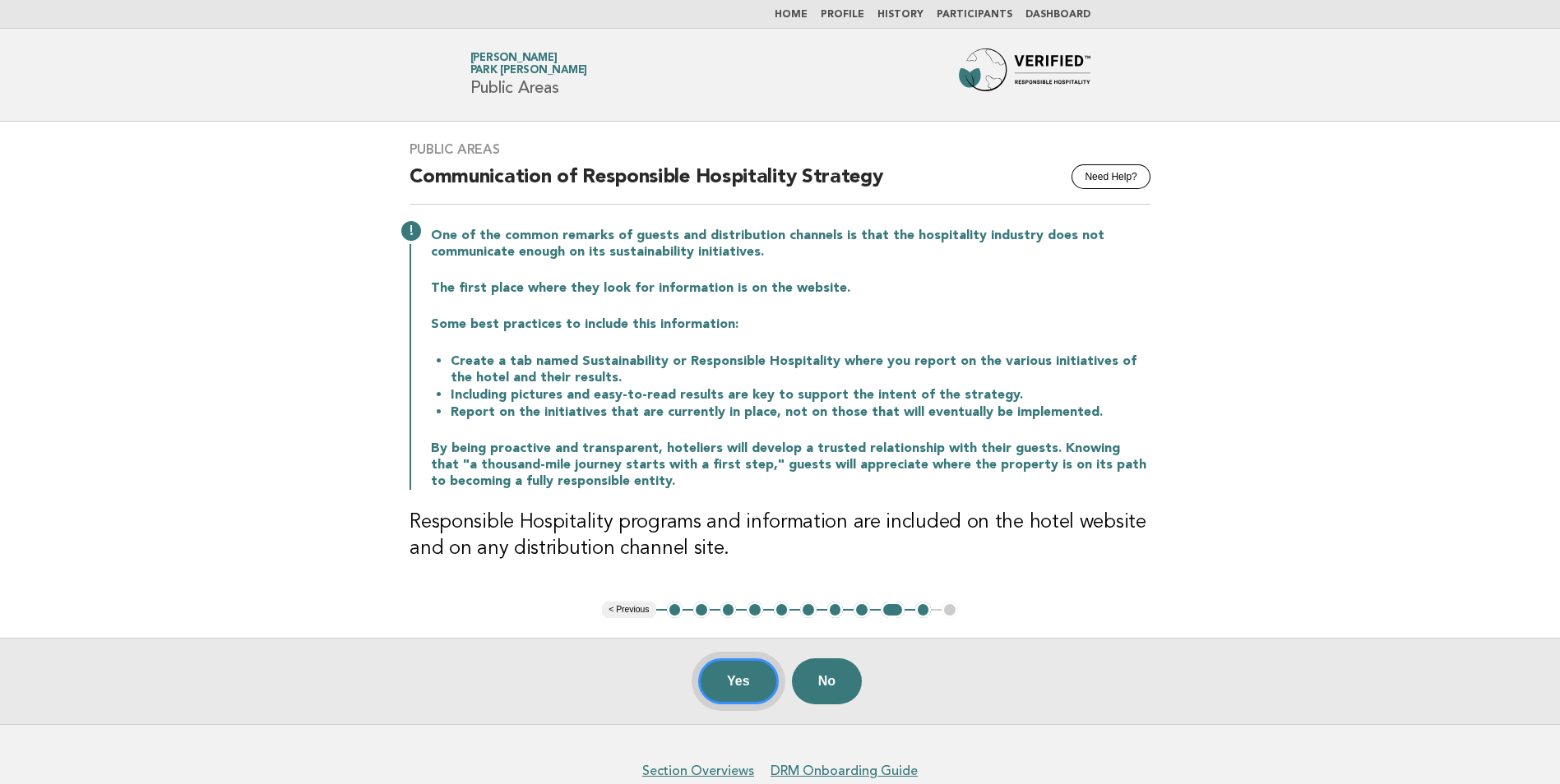
click at [737, 681] on button "Yes" at bounding box center [739, 681] width 81 height 46
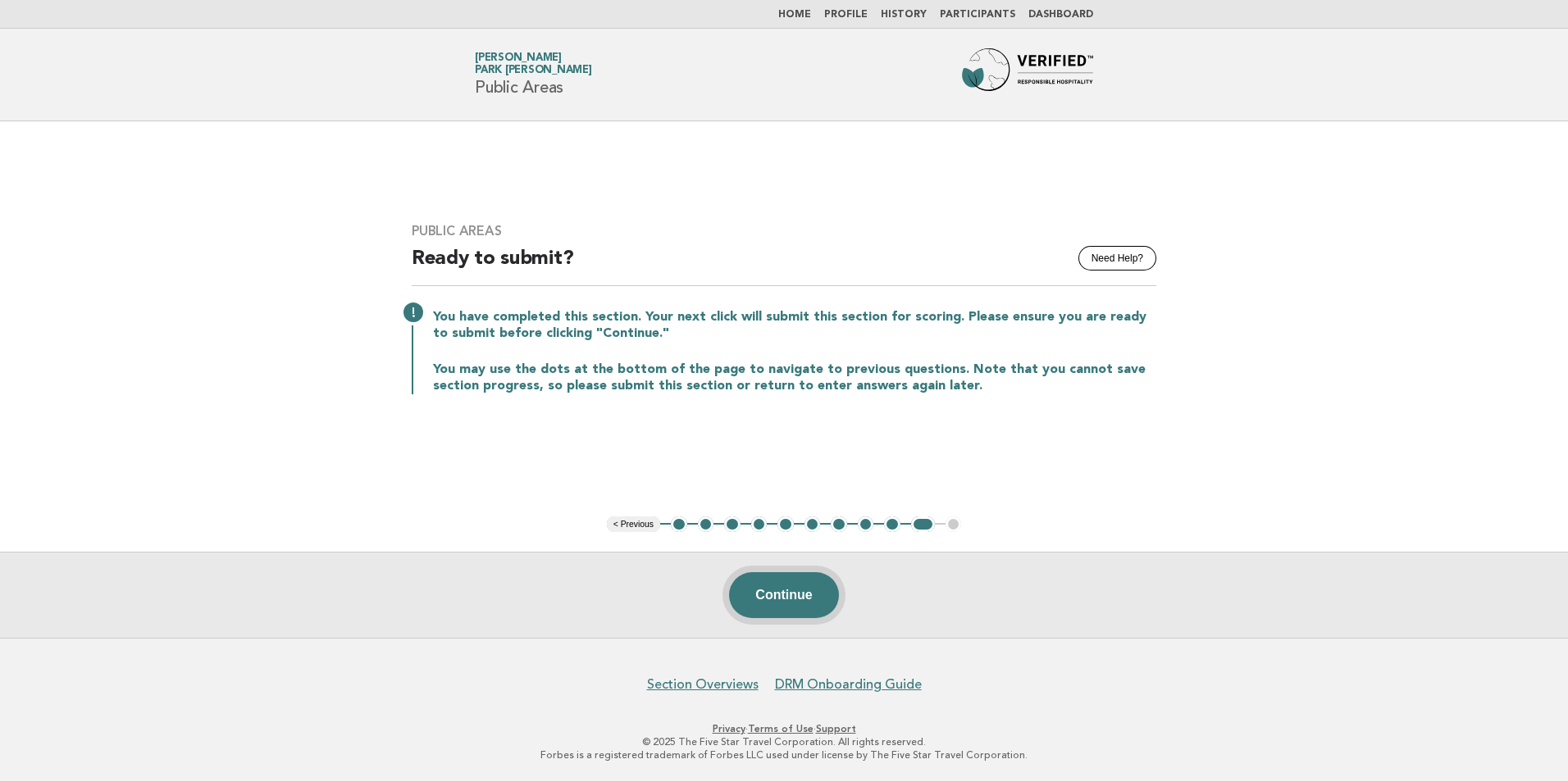
click at [786, 596] on button "Continue" at bounding box center [783, 595] width 109 height 46
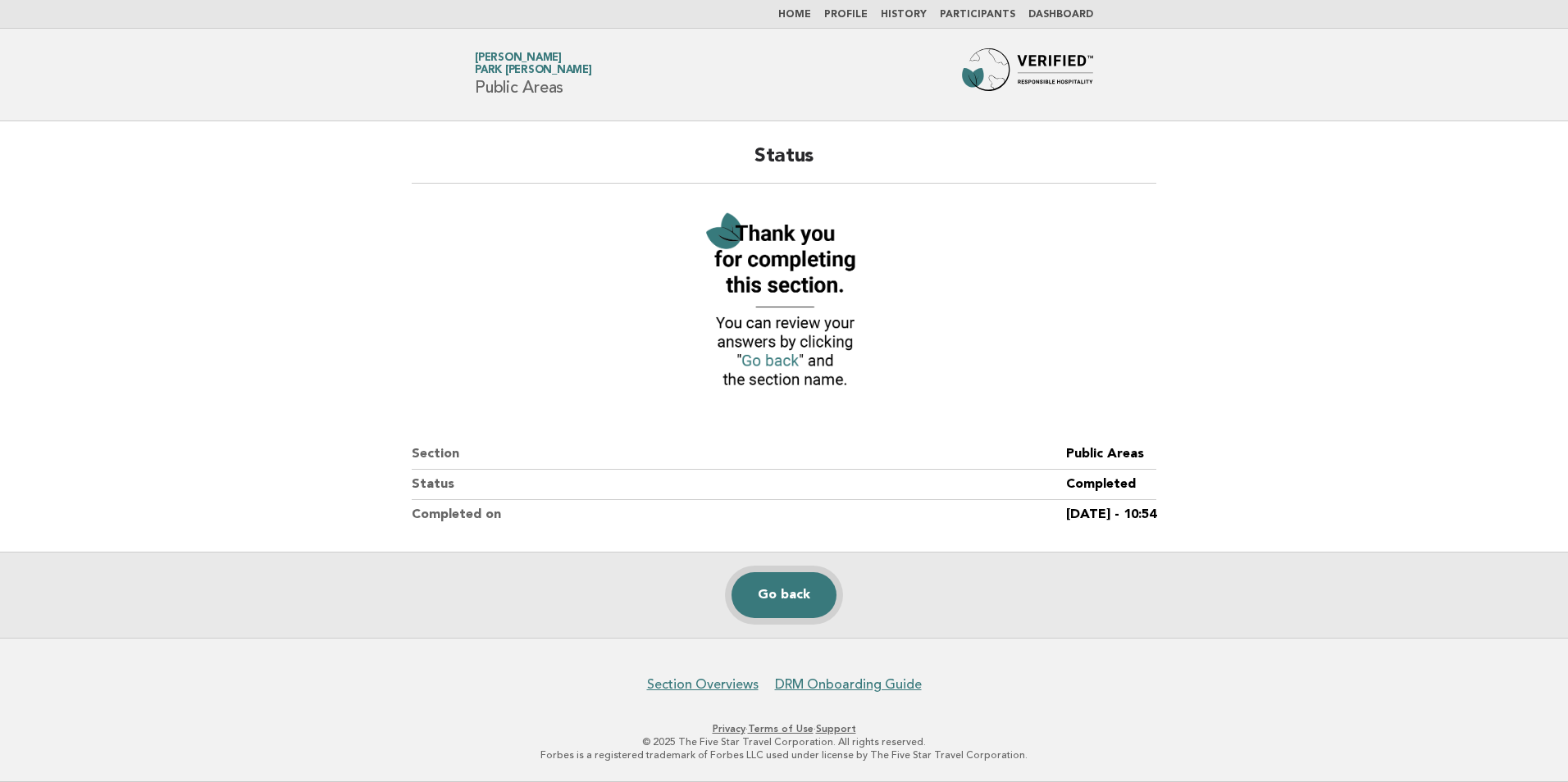
click at [779, 601] on link "Go back" at bounding box center [784, 595] width 105 height 46
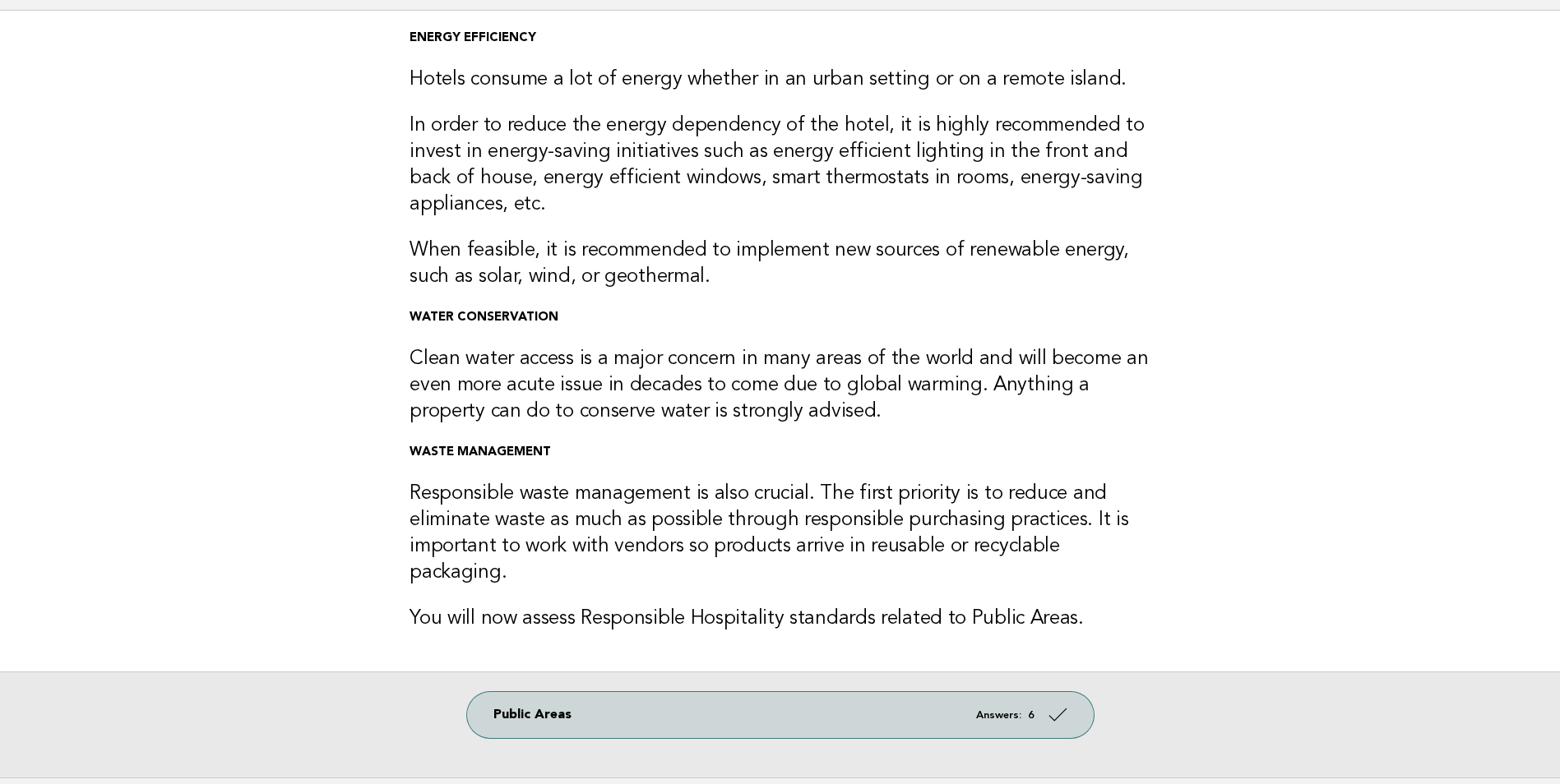
scroll to position [222, 0]
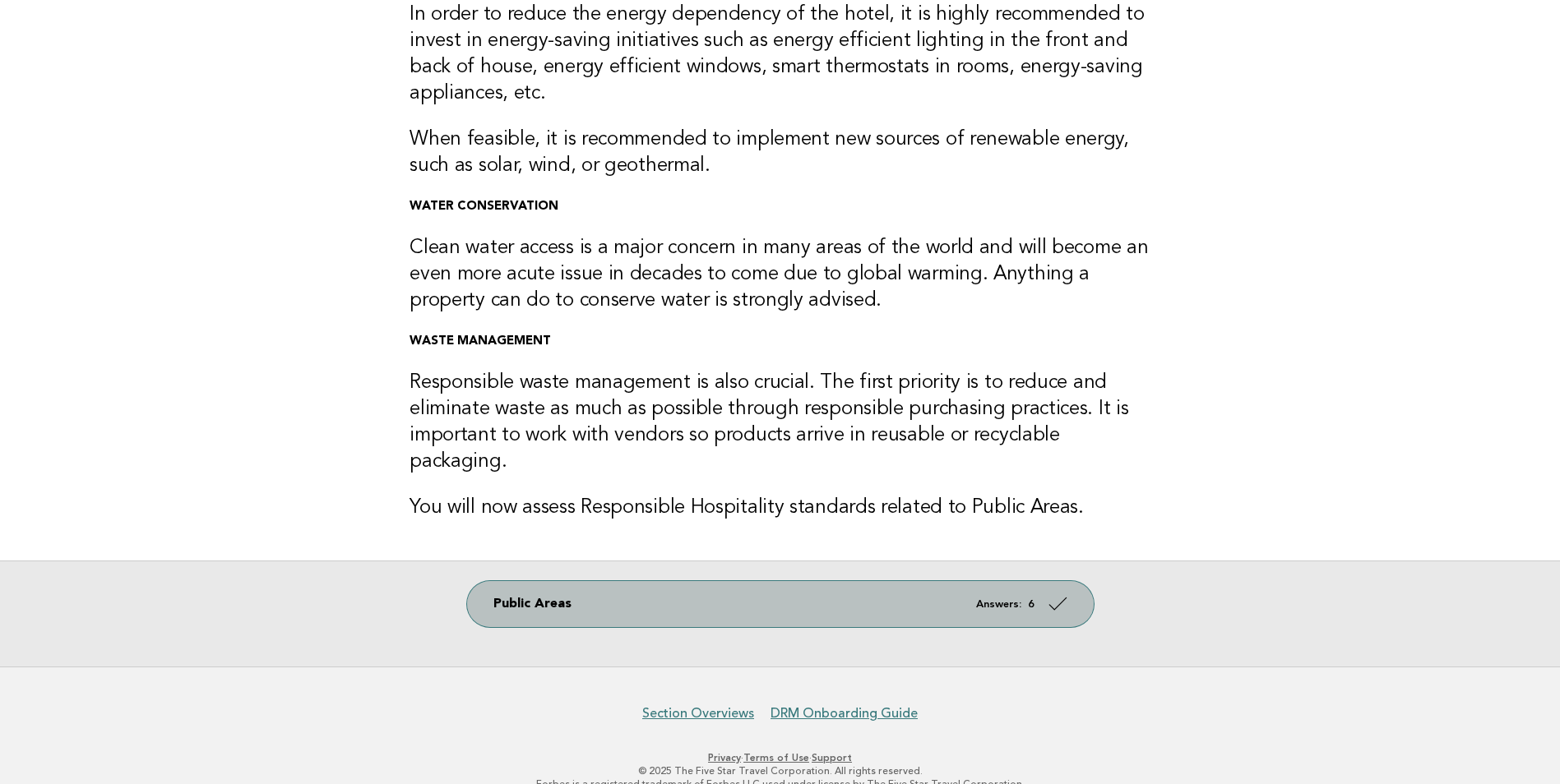
click at [1049, 592] on icon at bounding box center [1058, 604] width 24 height 24
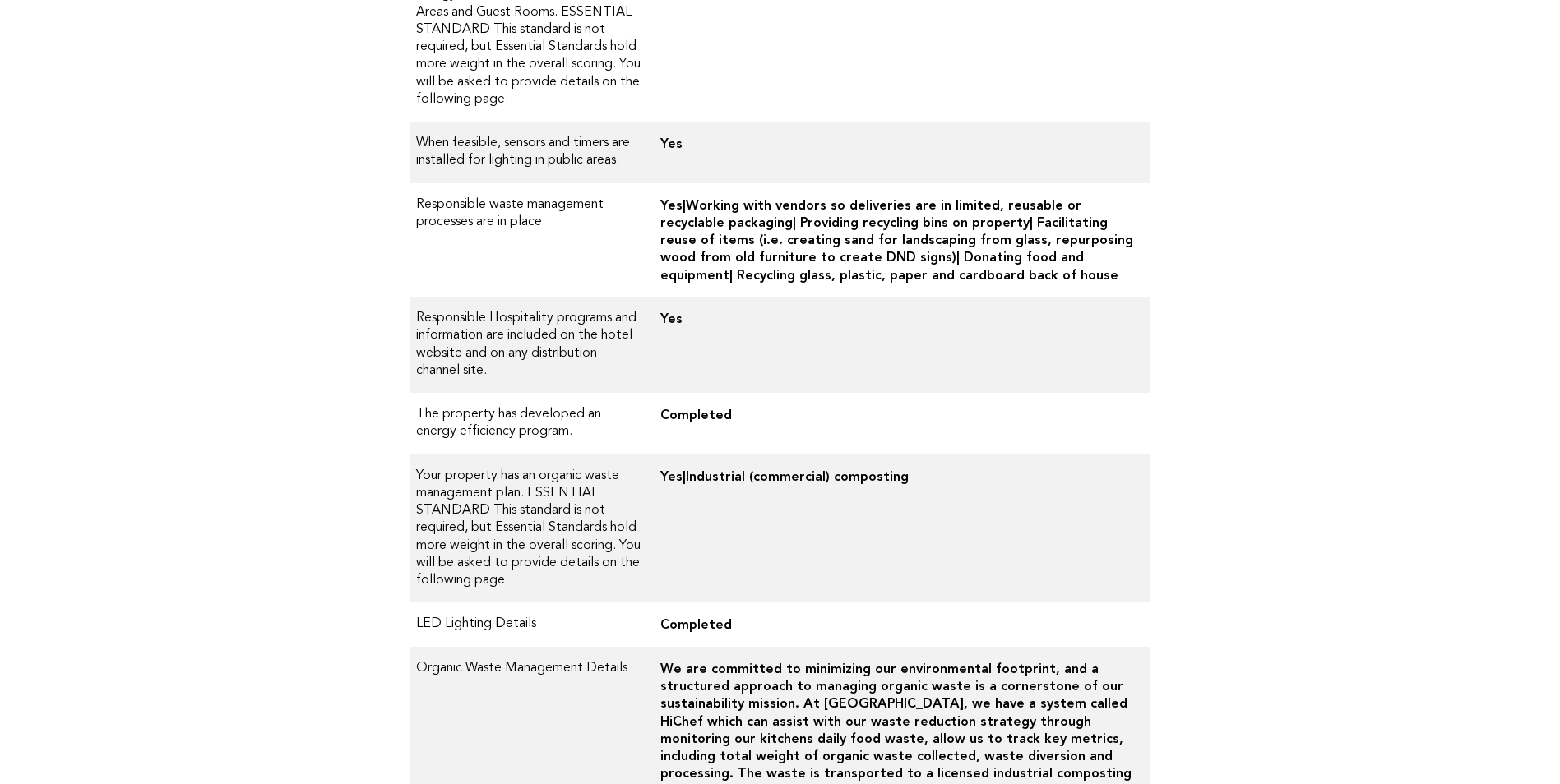
scroll to position [589, 0]
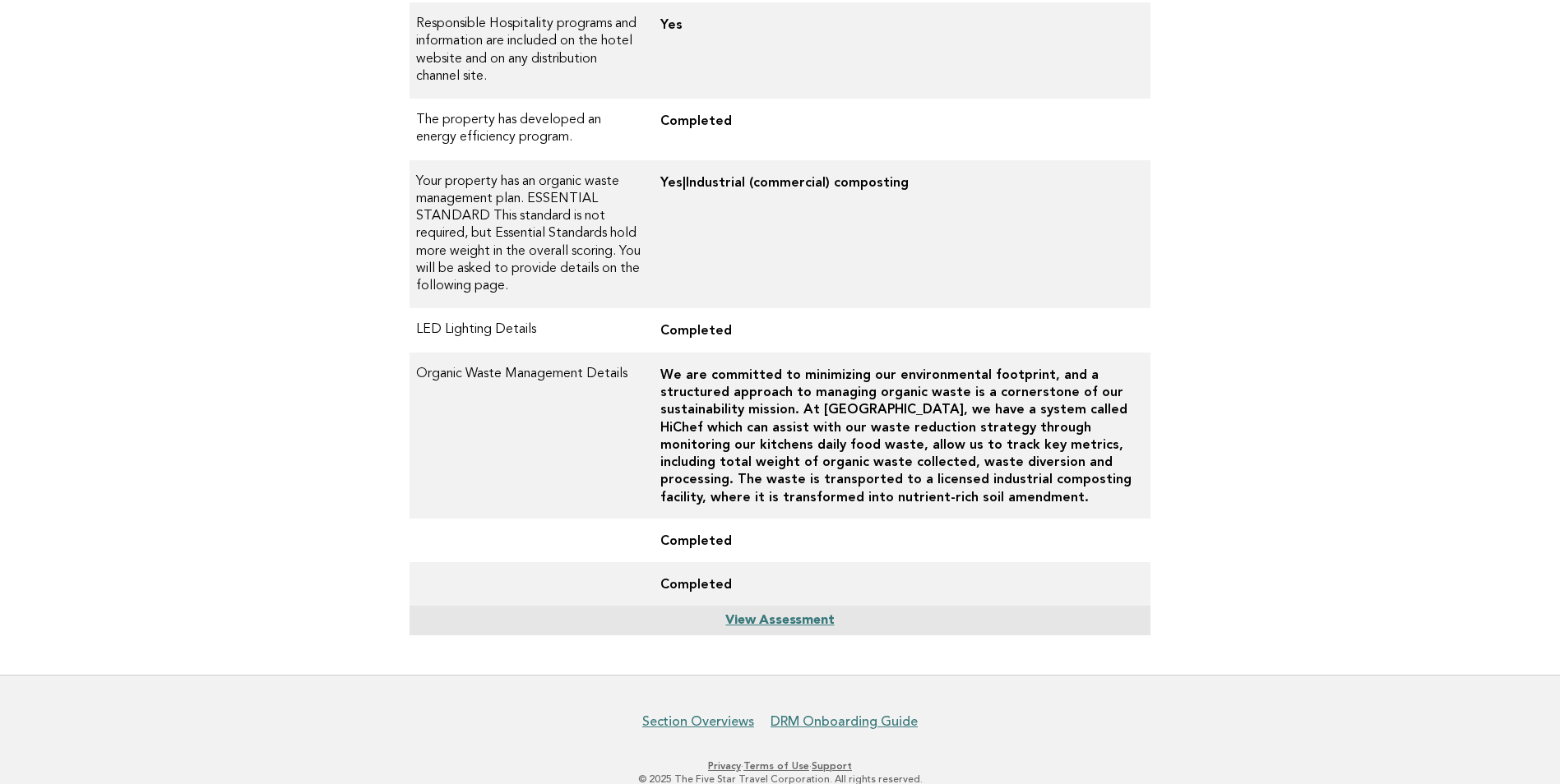
click at [762, 614] on link "View Assessment" at bounding box center [780, 620] width 109 height 13
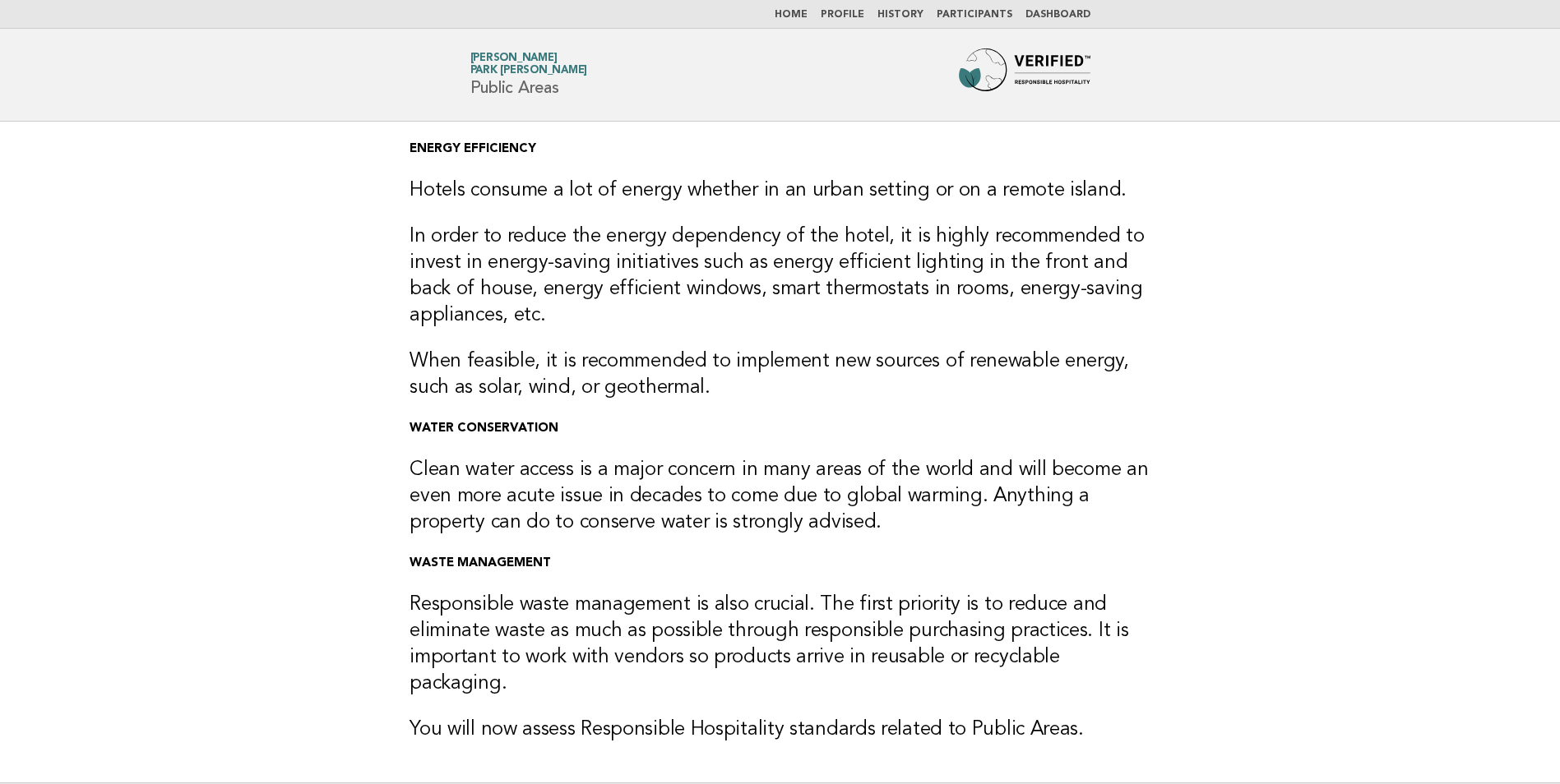
click at [808, 15] on link "Home" at bounding box center [791, 14] width 33 height 9
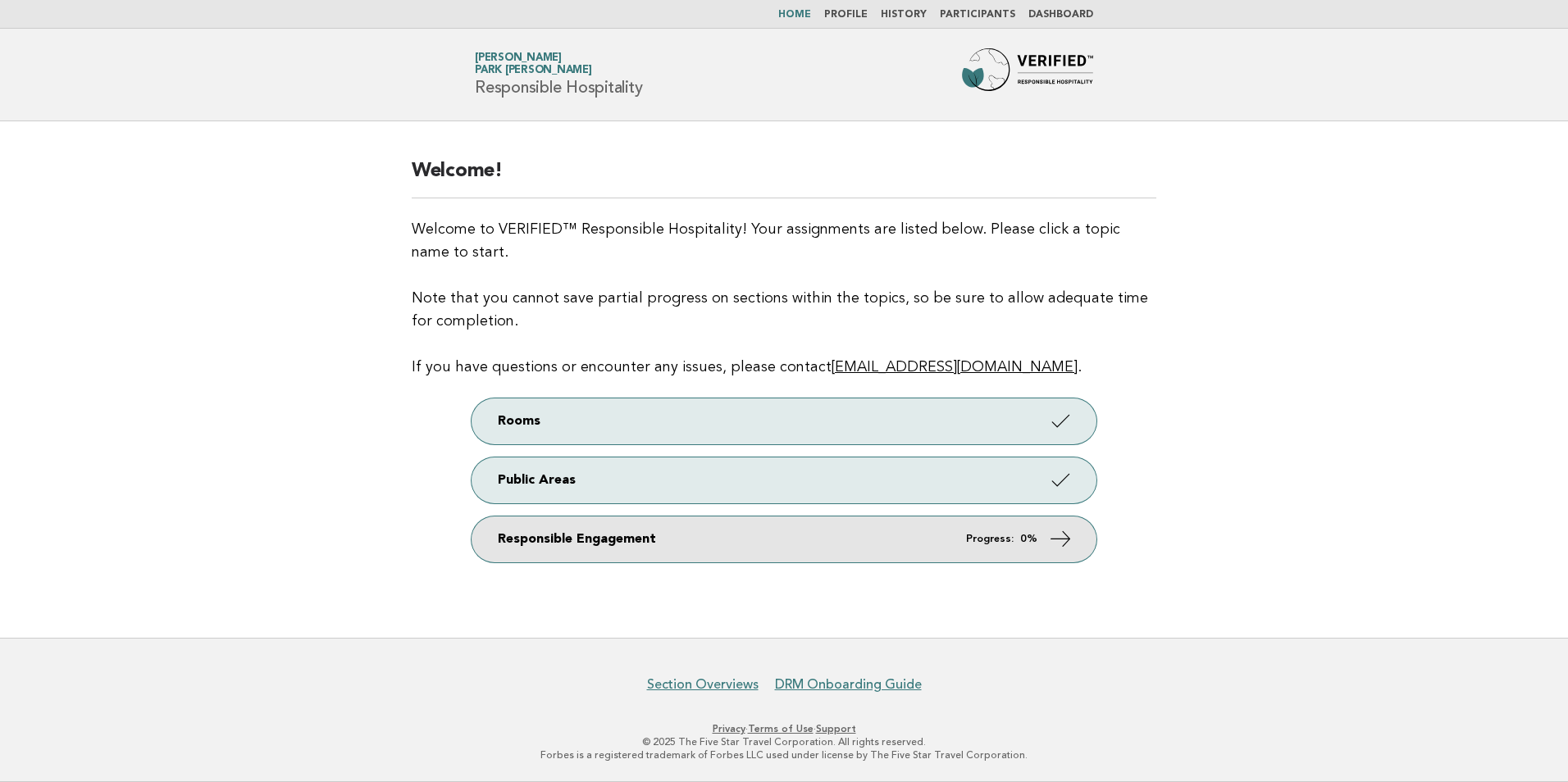
click at [1060, 541] on icon at bounding box center [1061, 539] width 24 height 24
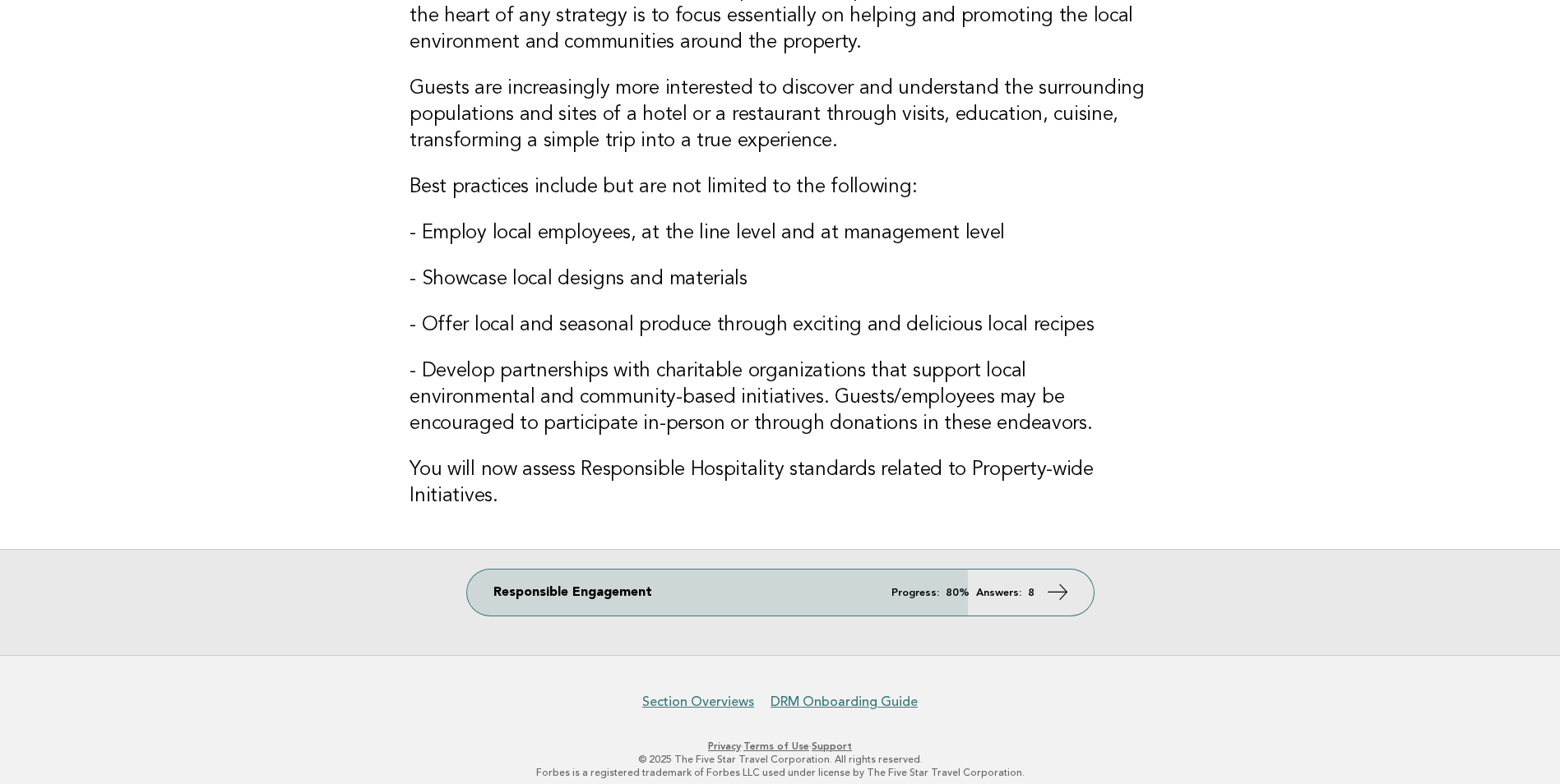
scroll to position [179, 0]
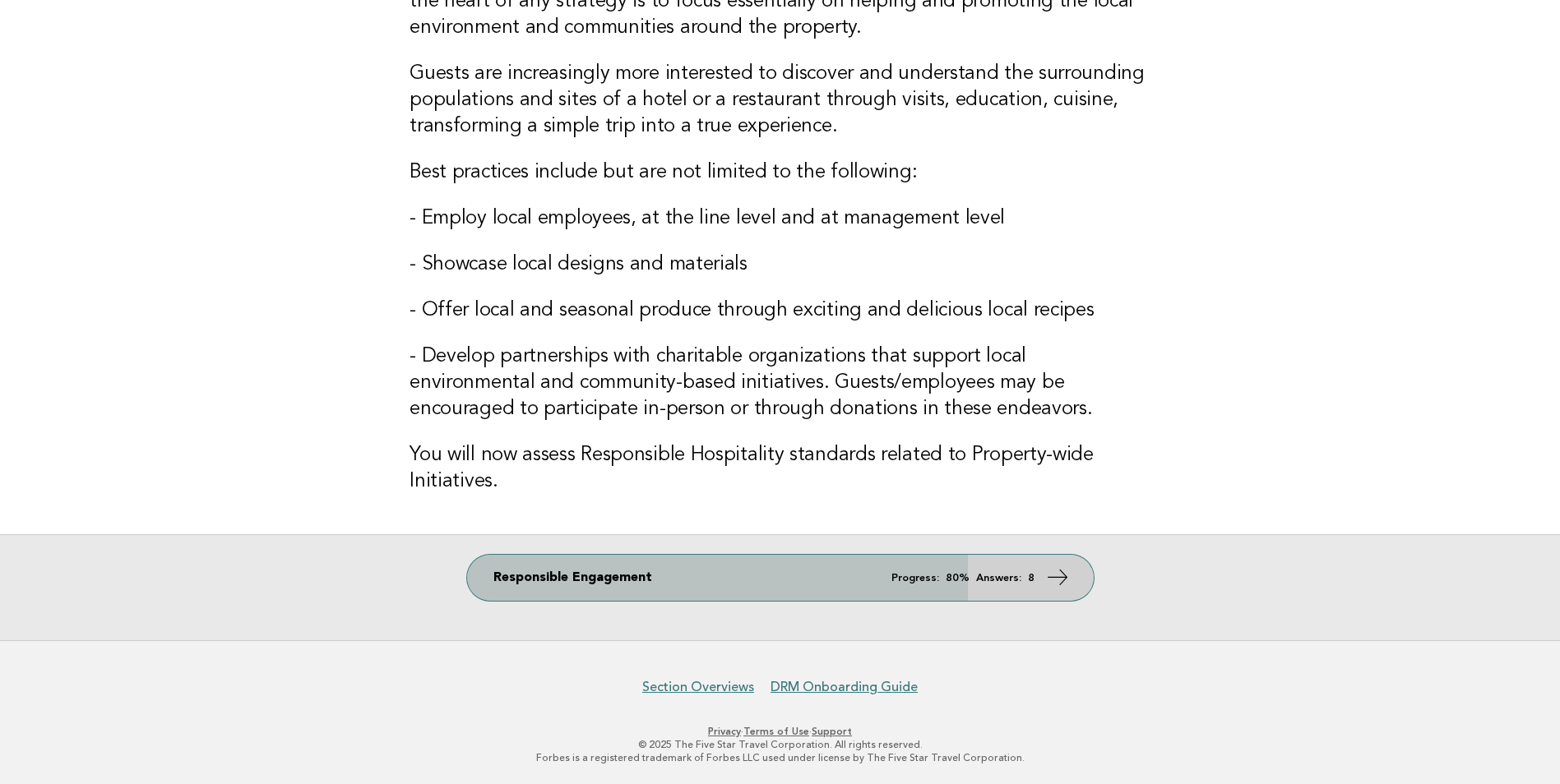
click at [1056, 576] on icon at bounding box center [1058, 577] width 24 height 24
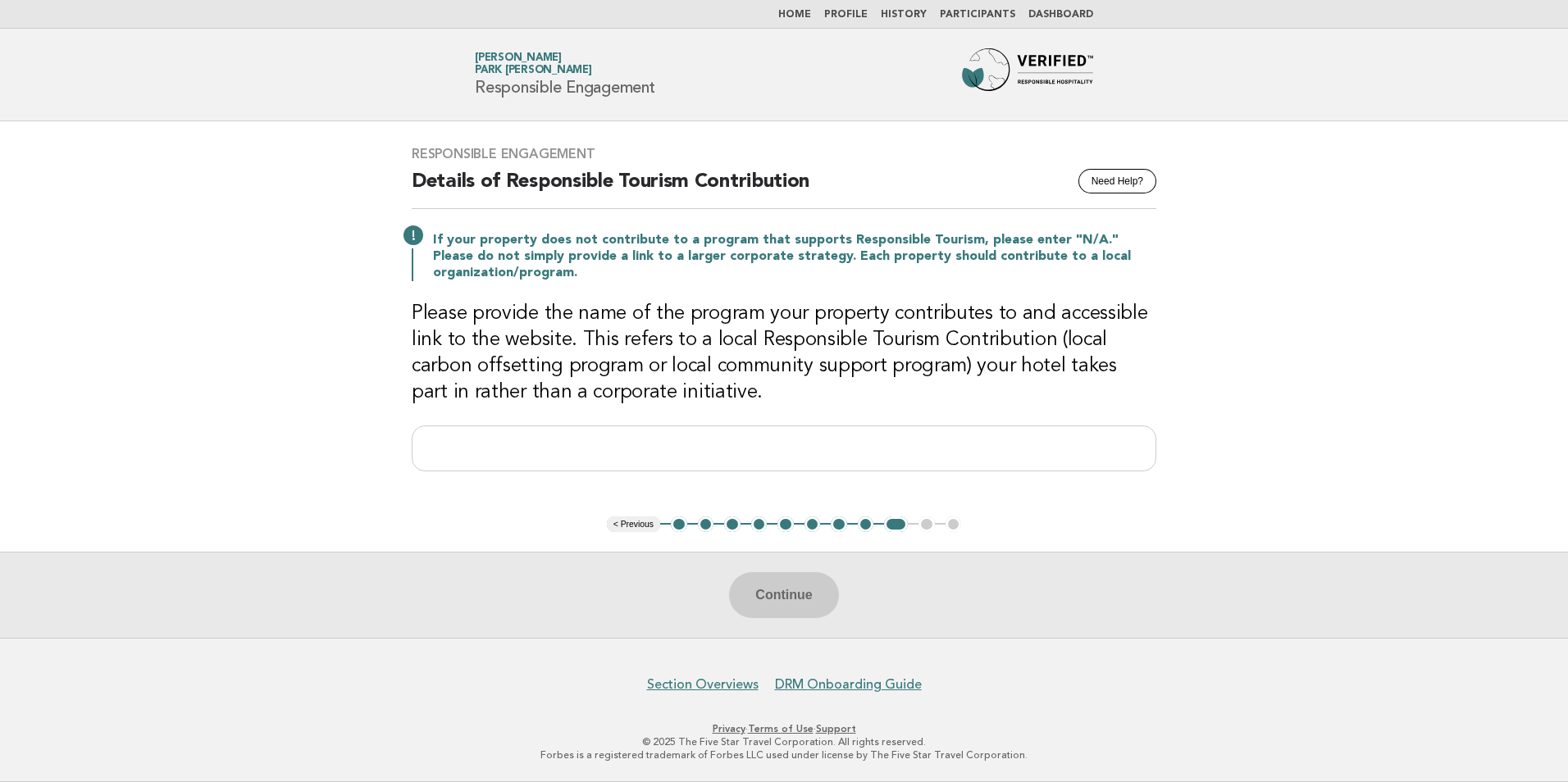
click at [676, 528] on button "1" at bounding box center [678, 524] width 16 height 16
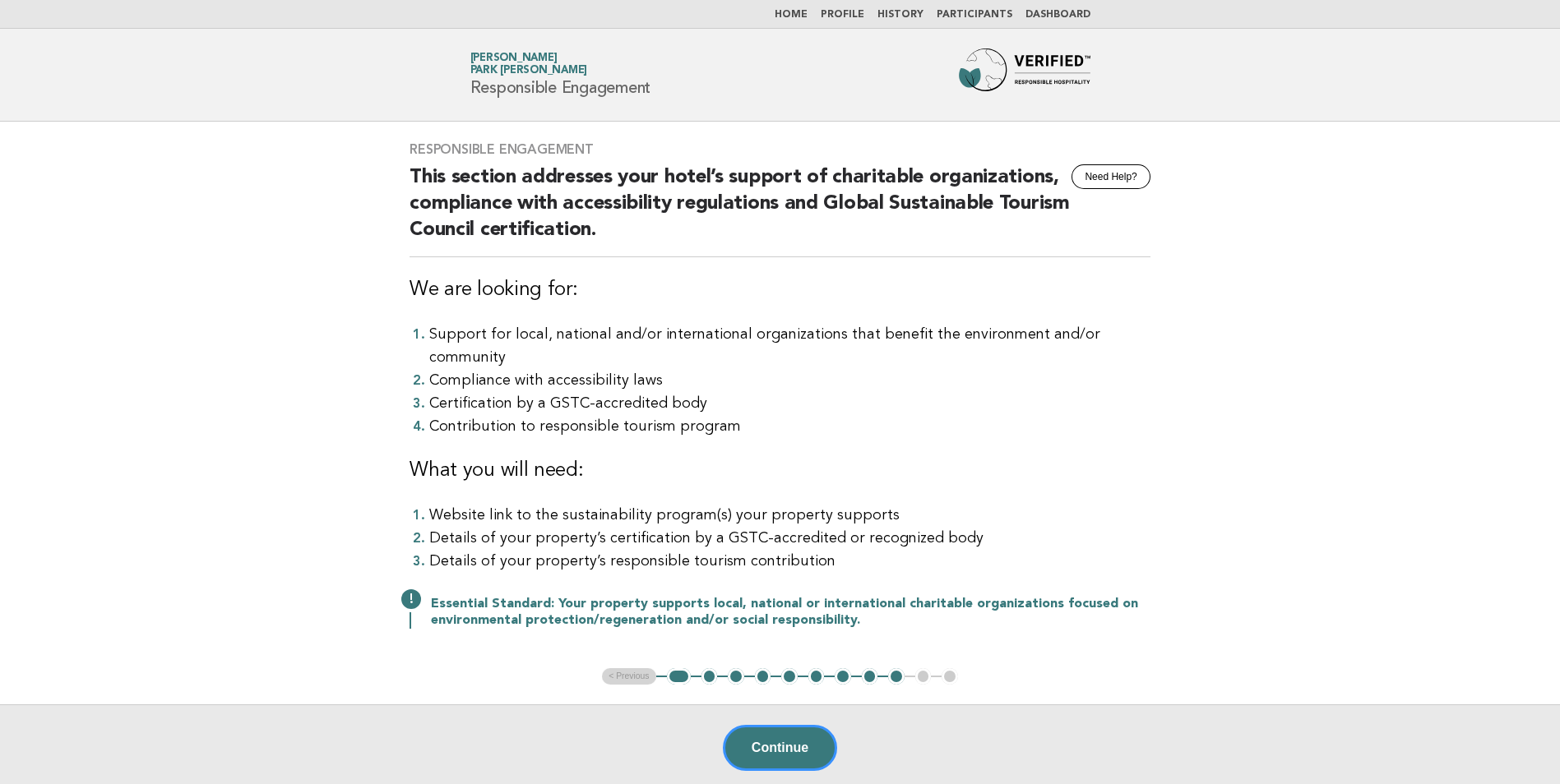
scroll to position [82, 0]
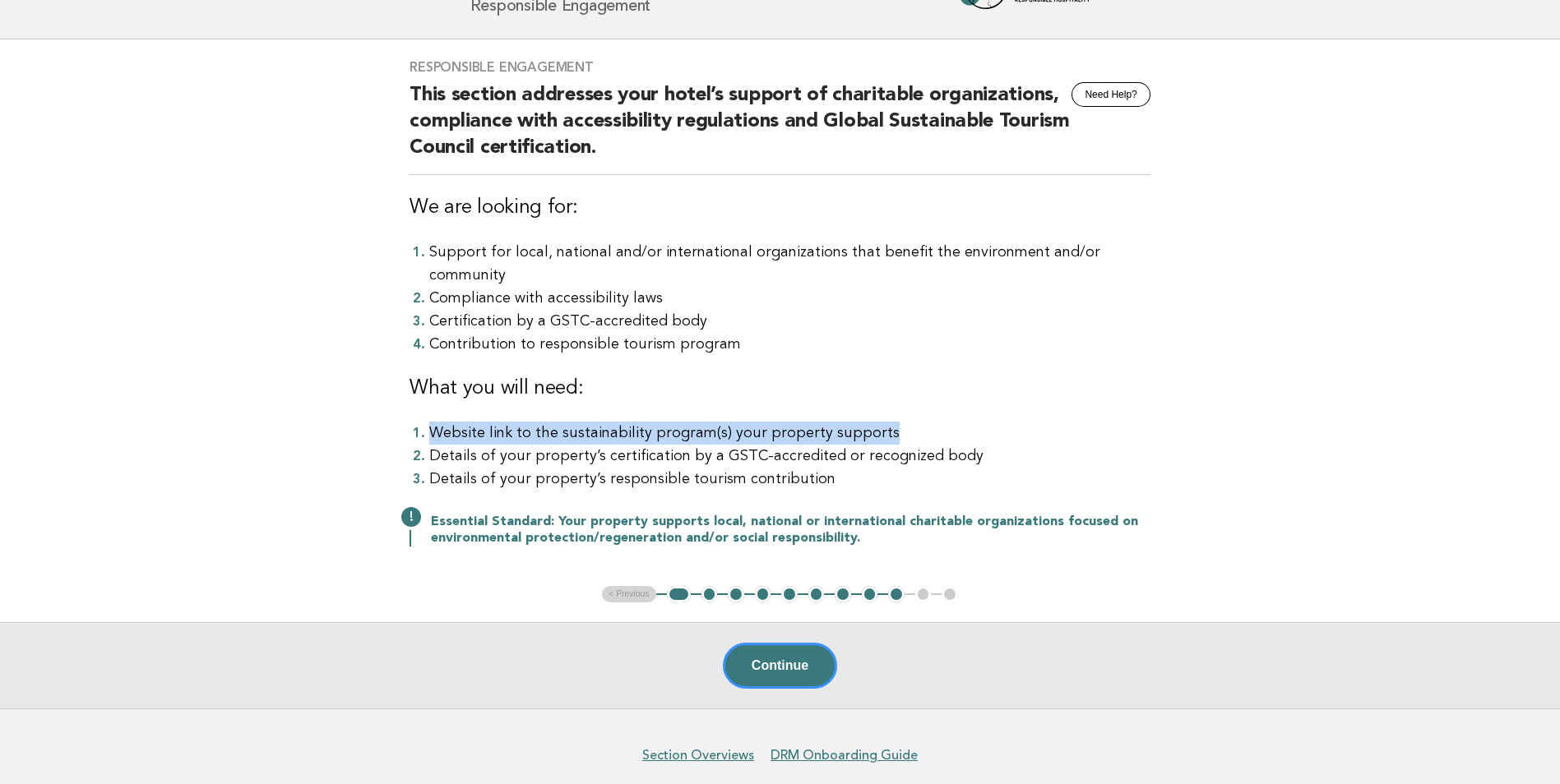
drag, startPoint x: 428, startPoint y: 408, endPoint x: 884, endPoint y: 404, distance: 456.0
click at [884, 421] on li "Website link to the sustainability program(s) your property supports" at bounding box center [789, 432] width 721 height 23
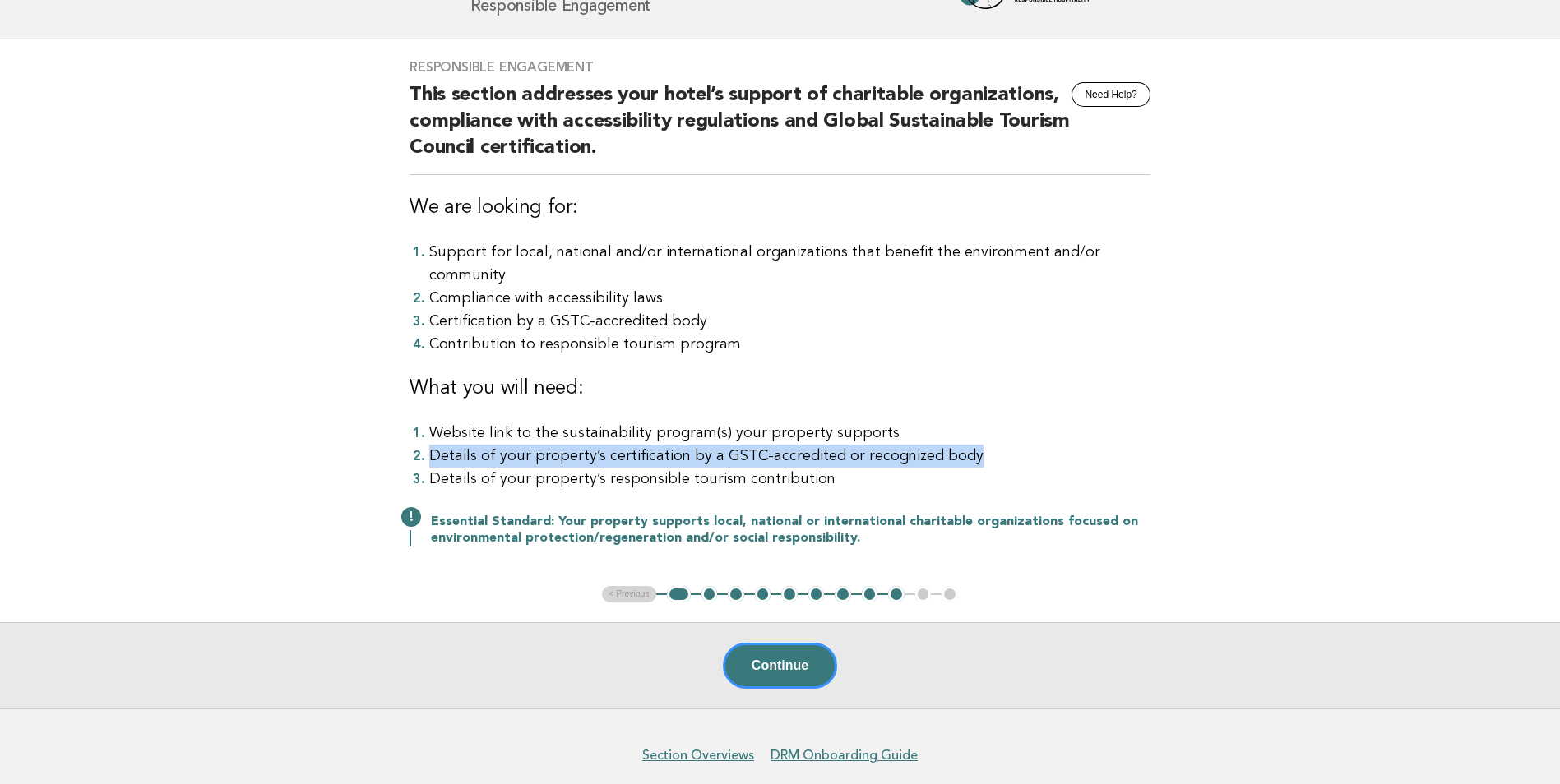
drag, startPoint x: 427, startPoint y: 432, endPoint x: 992, endPoint y: 429, distance: 565.0
click at [992, 445] on li "Details of your property’s certification by a GSTC-accredited or recognized body" at bounding box center [789, 456] width 721 height 23
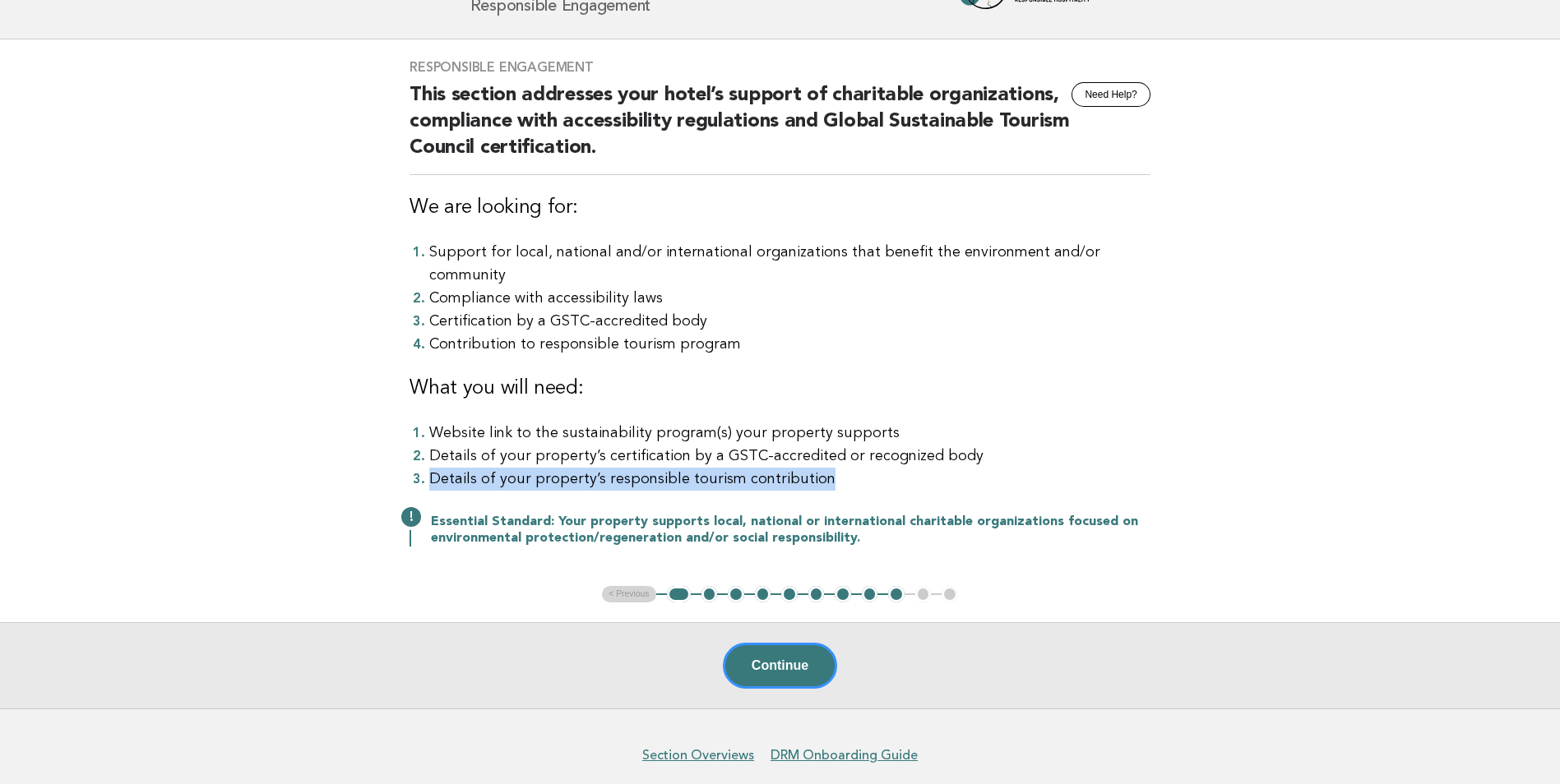
drag, startPoint x: 422, startPoint y: 458, endPoint x: 864, endPoint y: 467, distance: 442.1
click at [864, 468] on li "Details of your property’s responsible tourism contribution" at bounding box center [789, 479] width 721 height 23
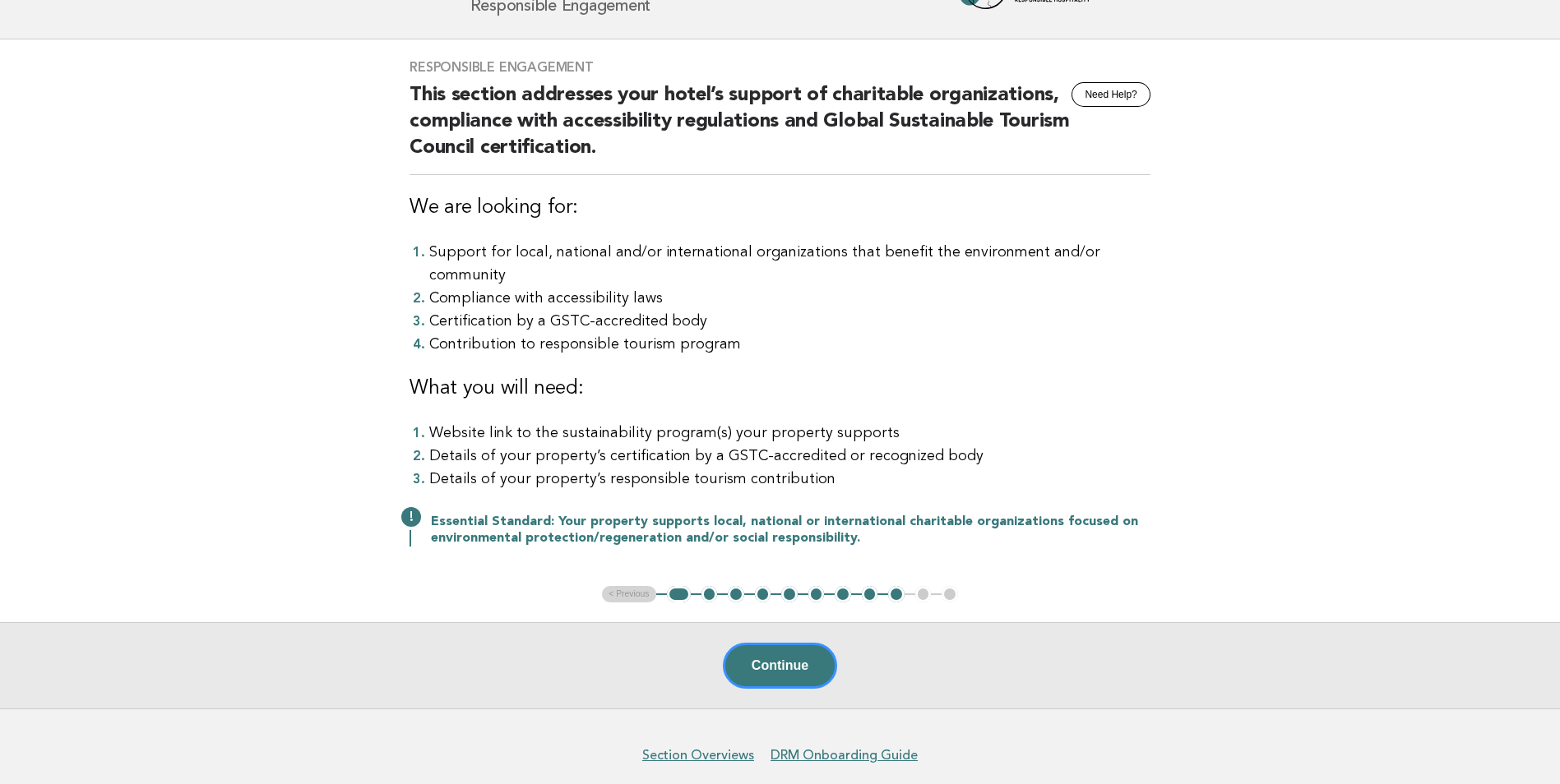
drag, startPoint x: 864, startPoint y: 467, endPoint x: 1221, endPoint y: 403, distance: 362.7
click at [1221, 403] on main "Responsible Engagement Need Help? This section addresses your hotel’s support o…" at bounding box center [780, 374] width 1560 height 669
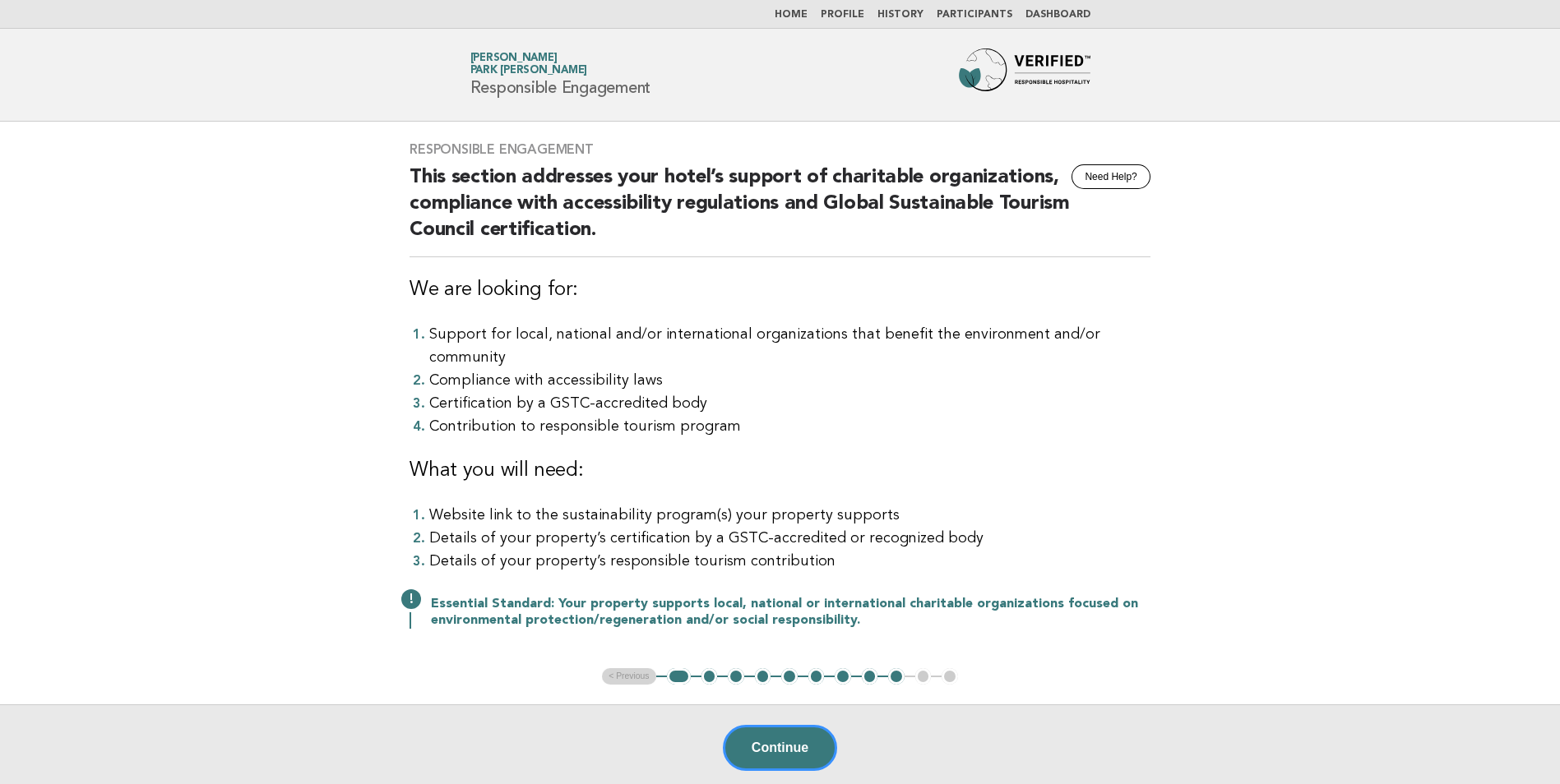
click at [800, 14] on link "Home" at bounding box center [791, 14] width 33 height 9
